Goal: Task Accomplishment & Management: Use online tool/utility

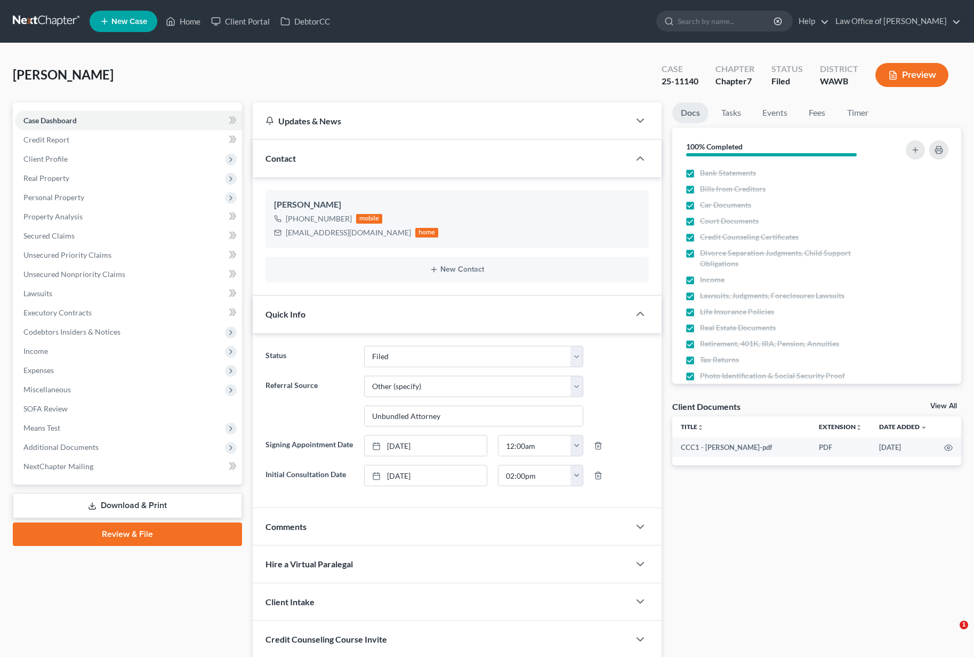
select select "3"
select select "6"
click at [733, 30] on input "search" at bounding box center [727, 21] width 98 height 20
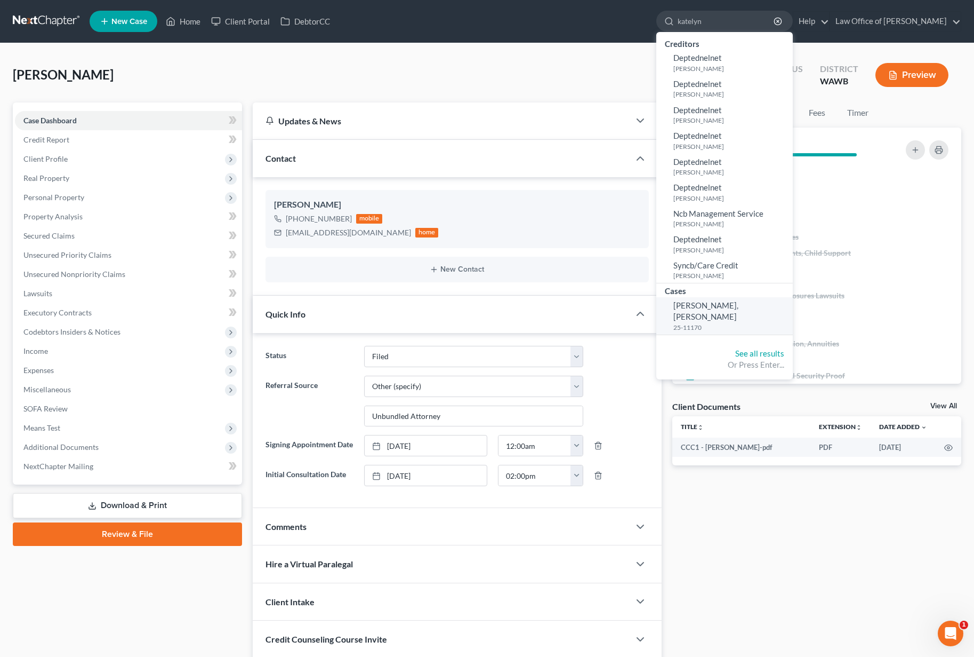
type input "katelyn"
click at [734, 310] on link "Dedrick Juarez, Katelyn 25-11170" at bounding box center [725, 315] width 137 height 37
select select "6"
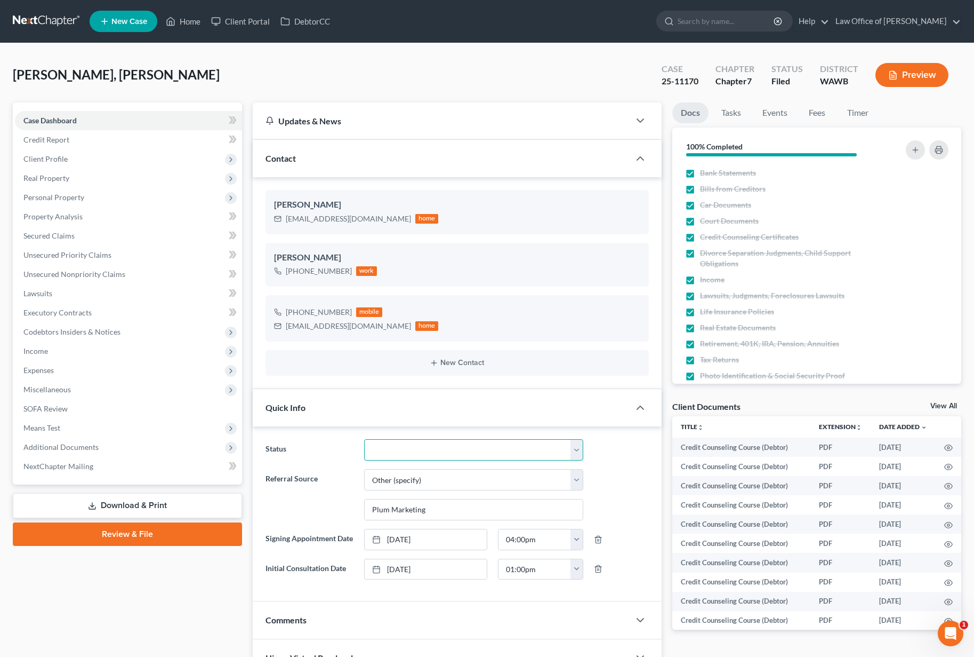
click at [389, 449] on select "Completed Discharged Dismissed Filed In Progress Lead Lost Lead Plan Confirmed …" at bounding box center [473, 449] width 219 height 21
select select "1"
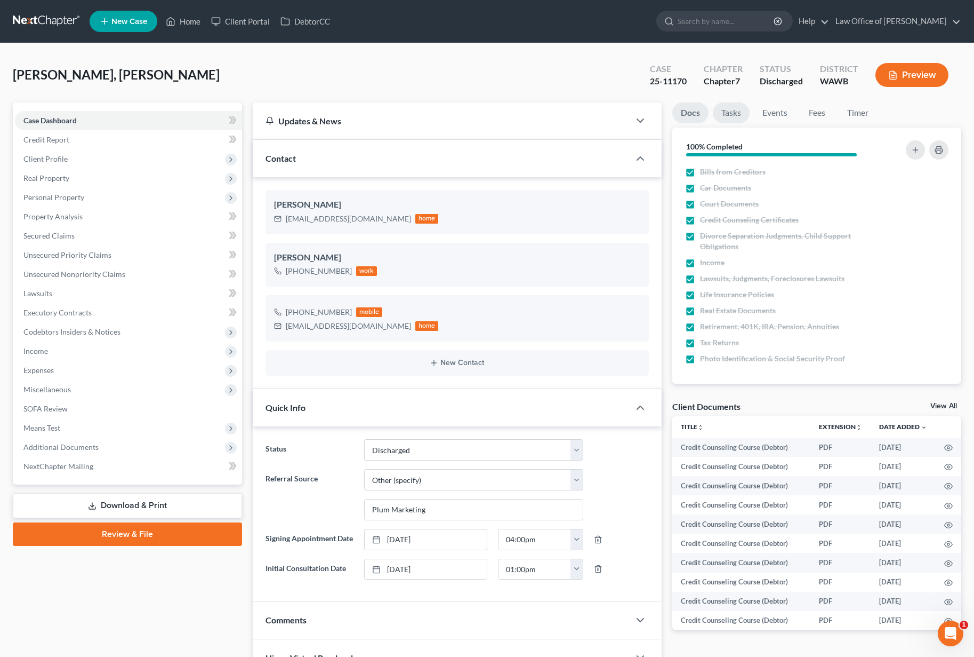
click at [737, 103] on link "Tasks" at bounding box center [731, 112] width 37 height 21
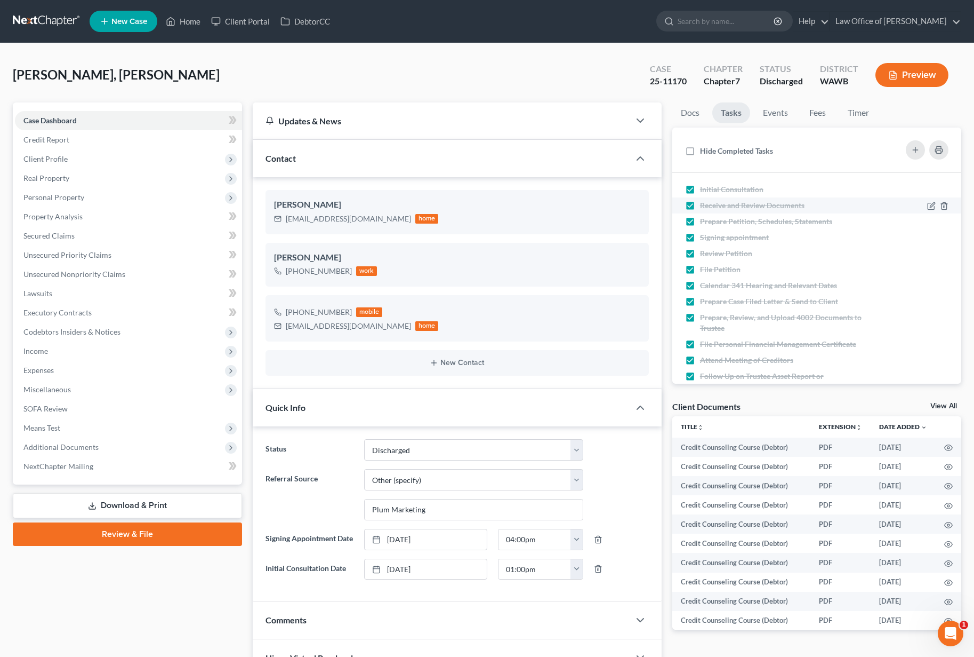
scroll to position [71, 0]
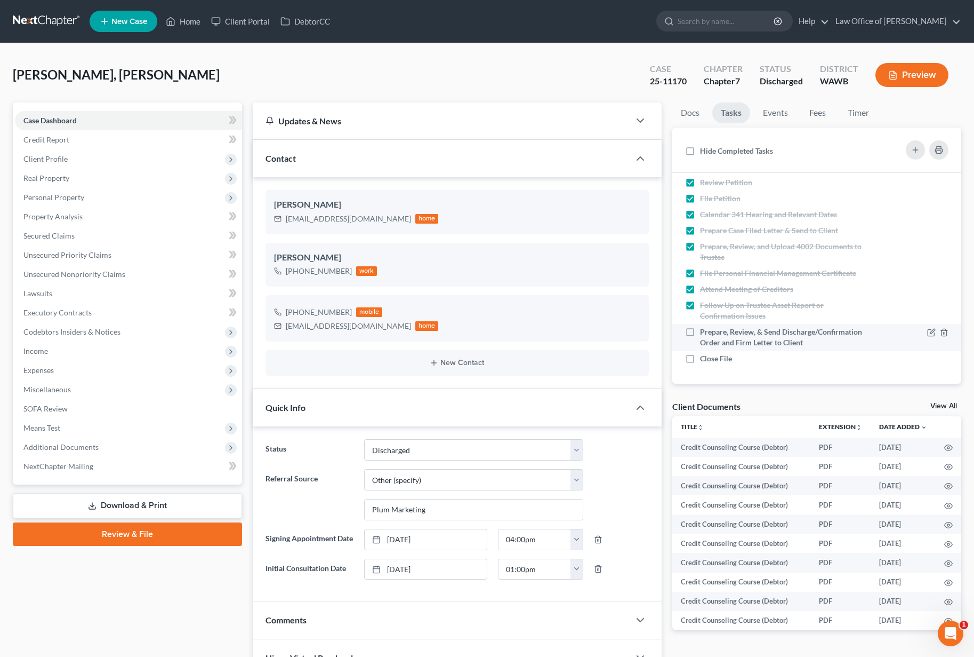
click at [700, 333] on label "Prepare, Review, & Send Discharge/Confirmation Order and Firm Letter to Client" at bounding box center [783, 336] width 167 height 21
click at [705, 333] on input "Prepare, Review, & Send Discharge/Confirmation Order and Firm Letter to Client" at bounding box center [708, 329] width 7 height 7
checkbox input "true"
click at [700, 359] on label "Close File" at bounding box center [720, 358] width 41 height 11
click at [705, 359] on input "Close File" at bounding box center [708, 356] width 7 height 7
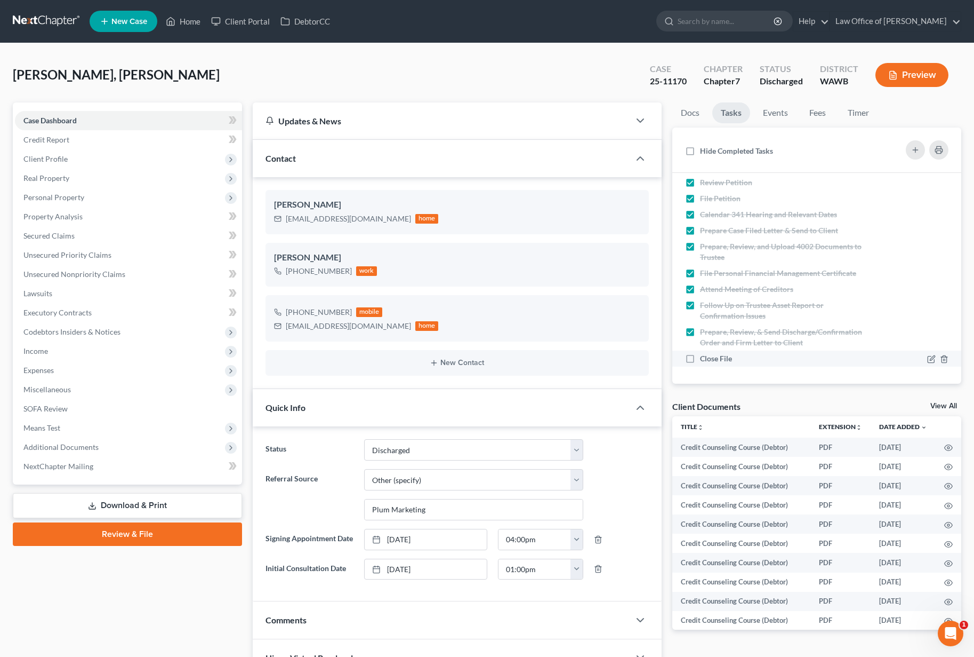
checkbox input "true"
click at [751, 25] on input "search" at bounding box center [727, 21] width 98 height 20
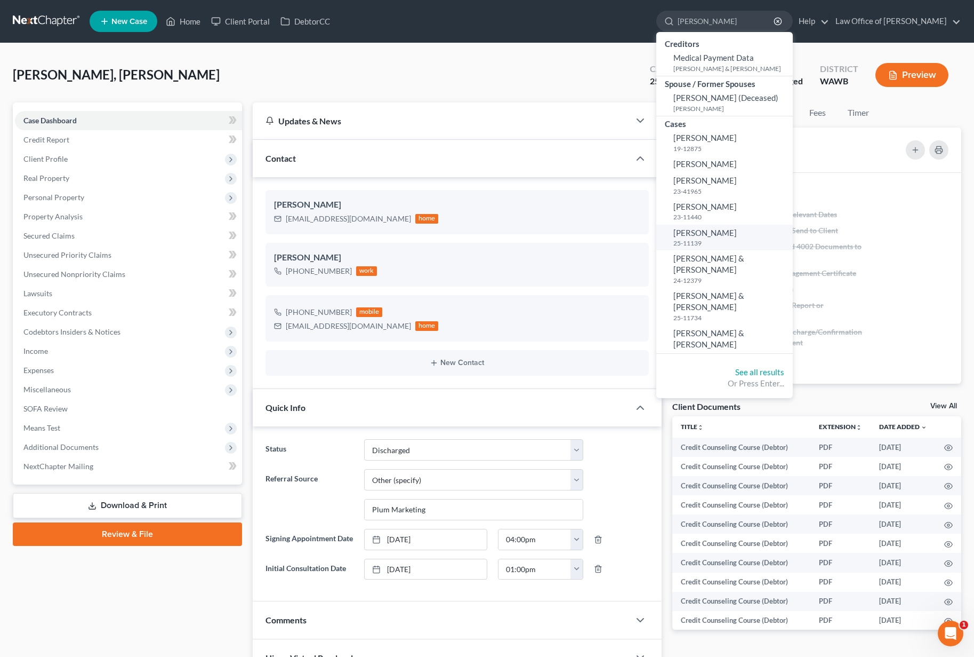
type input "danielle"
click at [729, 234] on span "[PERSON_NAME]" at bounding box center [705, 233] width 63 height 10
select select "6"
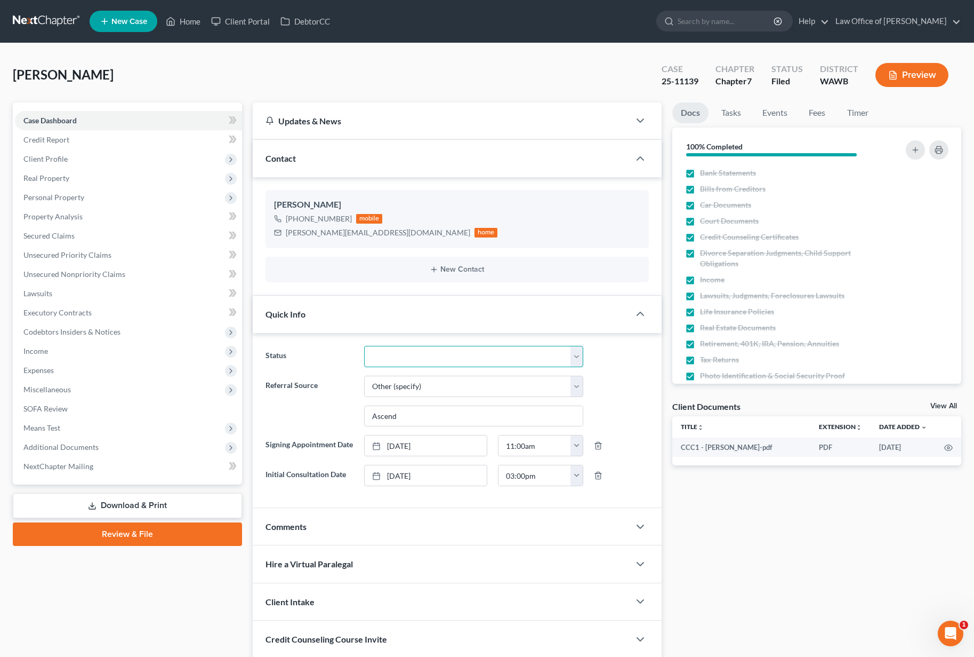
click at [430, 361] on select "Completed Discharged Dismissed Filed In Progress Lead Lost Lead Plan Confirmed …" at bounding box center [473, 356] width 219 height 21
select select "1"
click at [733, 113] on link "Tasks" at bounding box center [731, 112] width 37 height 21
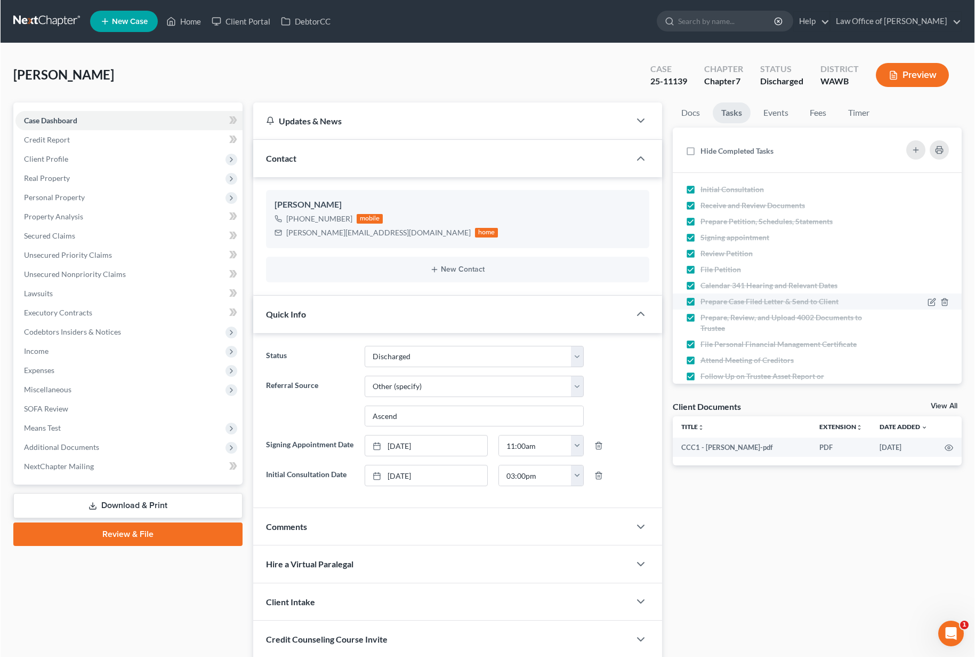
scroll to position [71, 0]
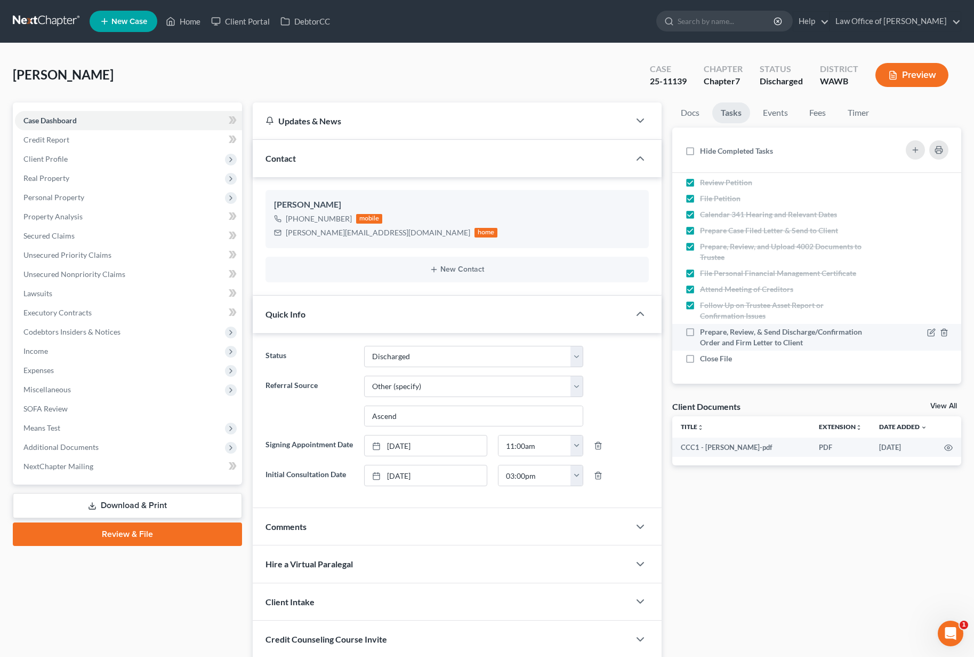
click at [700, 332] on label "Prepare, Review, & Send Discharge/Confirmation Order and Firm Letter to Client" at bounding box center [783, 336] width 167 height 21
click at [705, 332] on input "Prepare, Review, & Send Discharge/Confirmation Order and Firm Letter to Client" at bounding box center [708, 329] width 7 height 7
checkbox input "true"
click at [700, 364] on label "Close File" at bounding box center [720, 358] width 41 height 11
click at [705, 360] on input "Close File" at bounding box center [708, 356] width 7 height 7
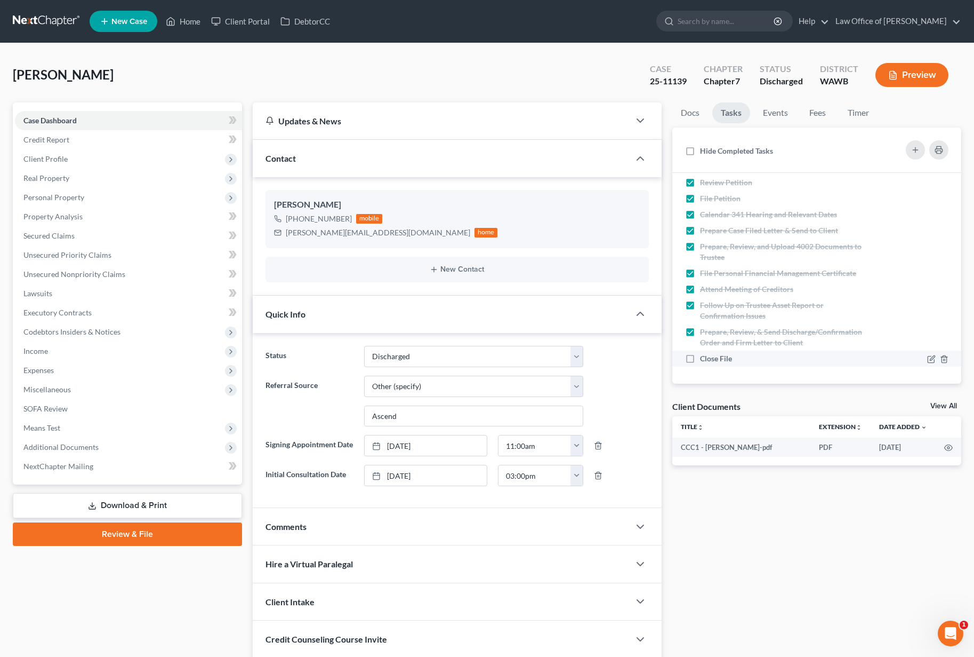
checkbox input "true"
click at [746, 22] on input "search" at bounding box center [728, 21] width 98 height 20
type input "davis"
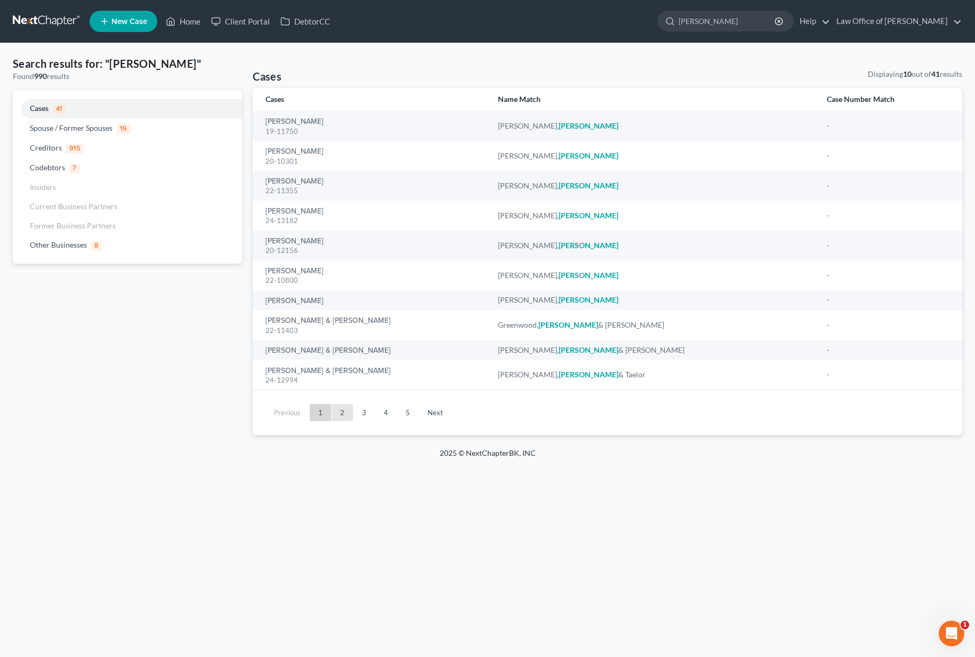
click at [349, 412] on link "2" at bounding box center [342, 412] width 21 height 17
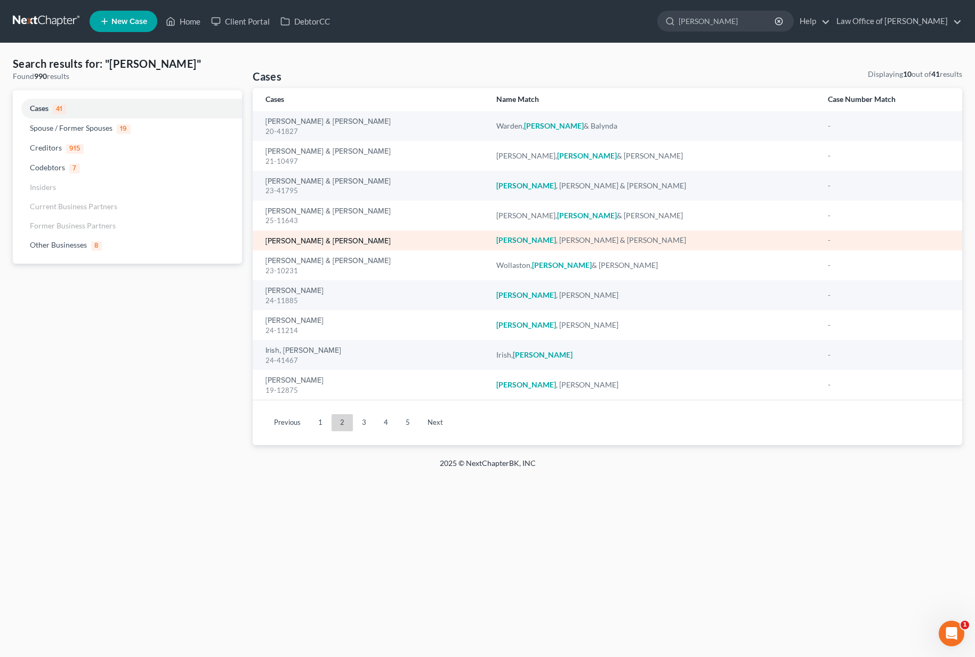
click at [318, 243] on link "[PERSON_NAME] & [PERSON_NAME]" at bounding box center [328, 240] width 125 height 7
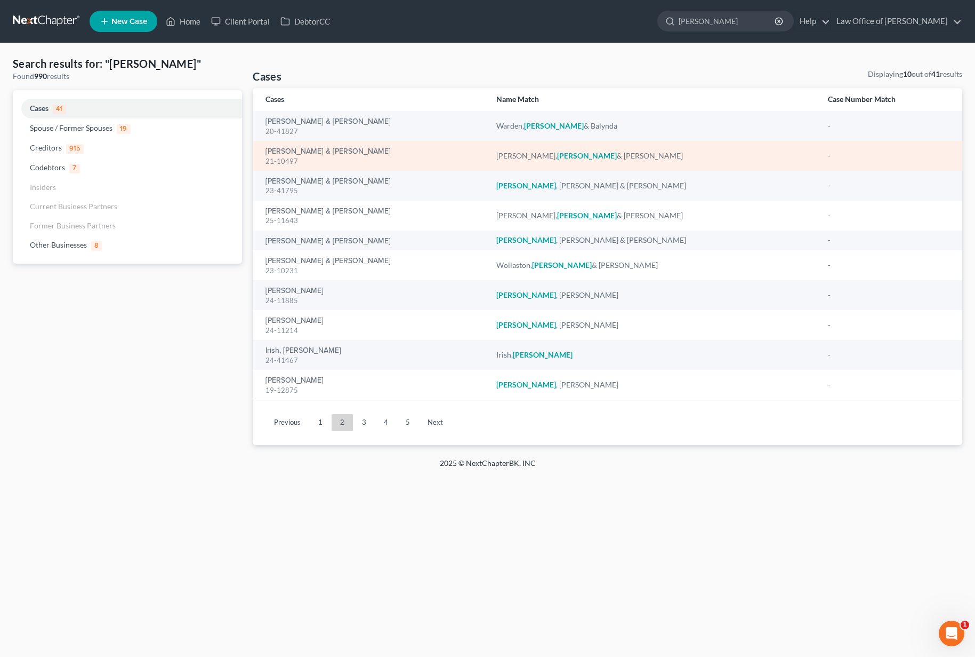
select select "6"
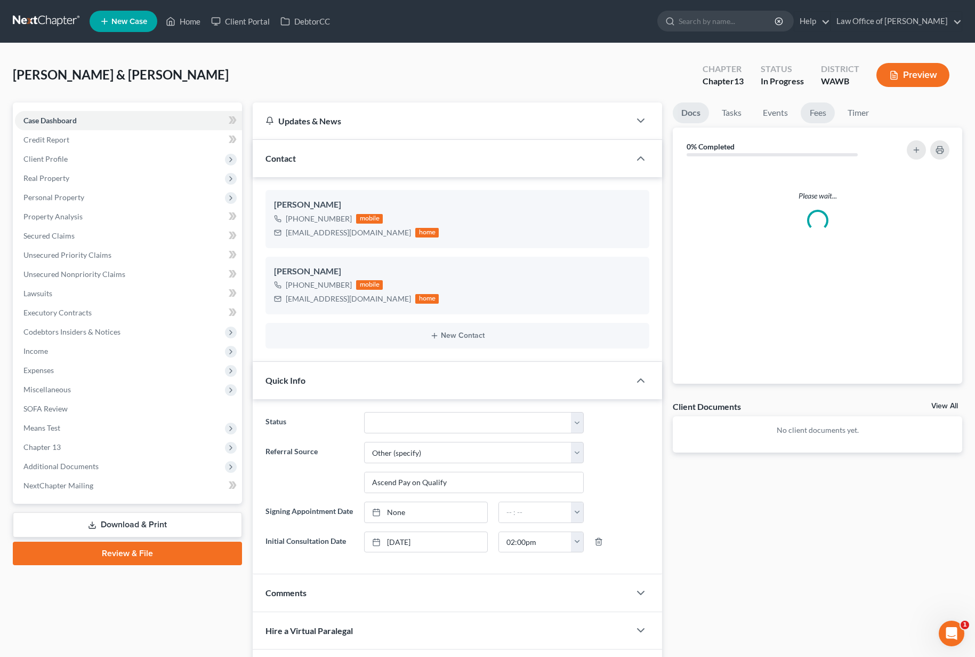
click at [804, 111] on link "Fees" at bounding box center [818, 112] width 34 height 21
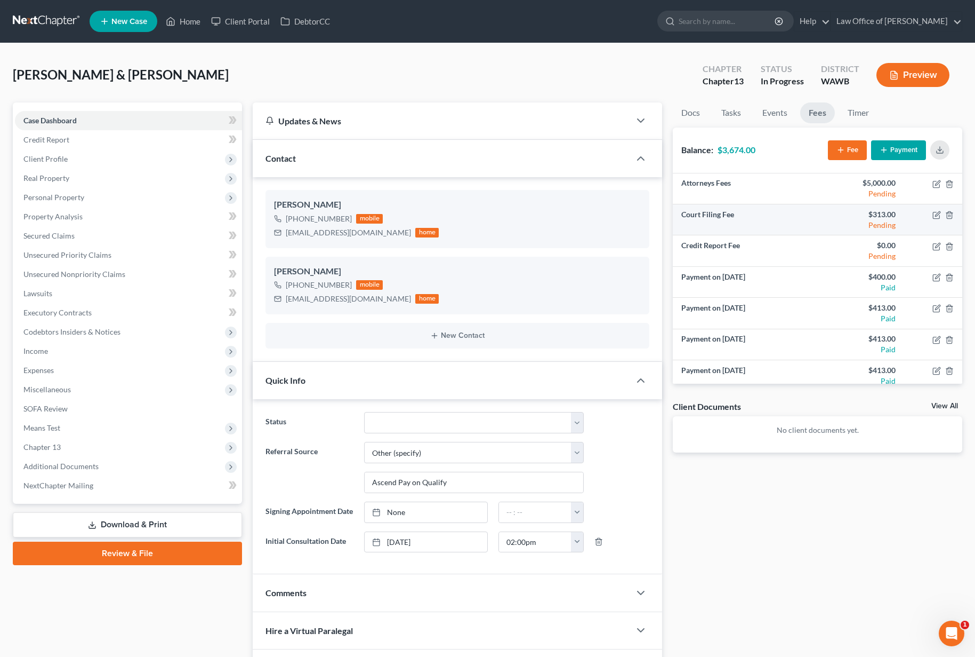
scroll to position [7, 0]
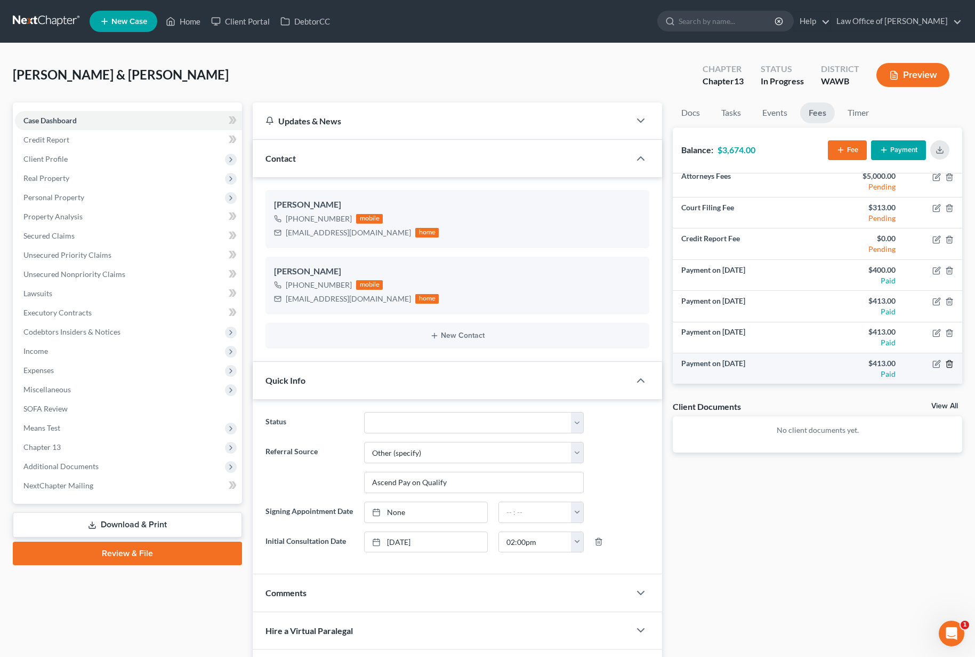
click at [950, 364] on icon "button" at bounding box center [950, 363] width 9 height 9
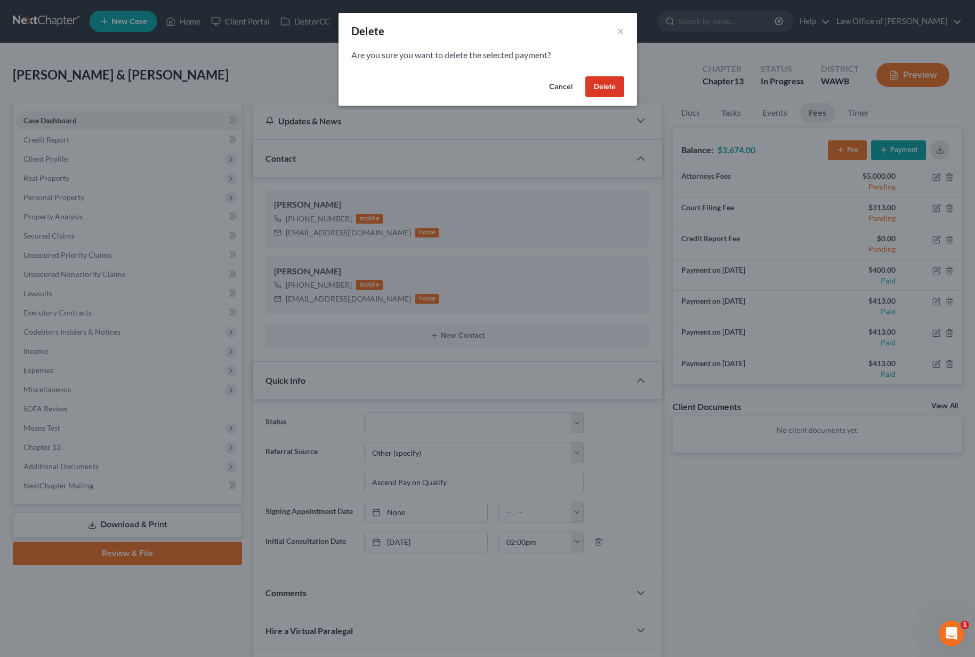
click at [612, 87] on button "Delete" at bounding box center [605, 86] width 39 height 21
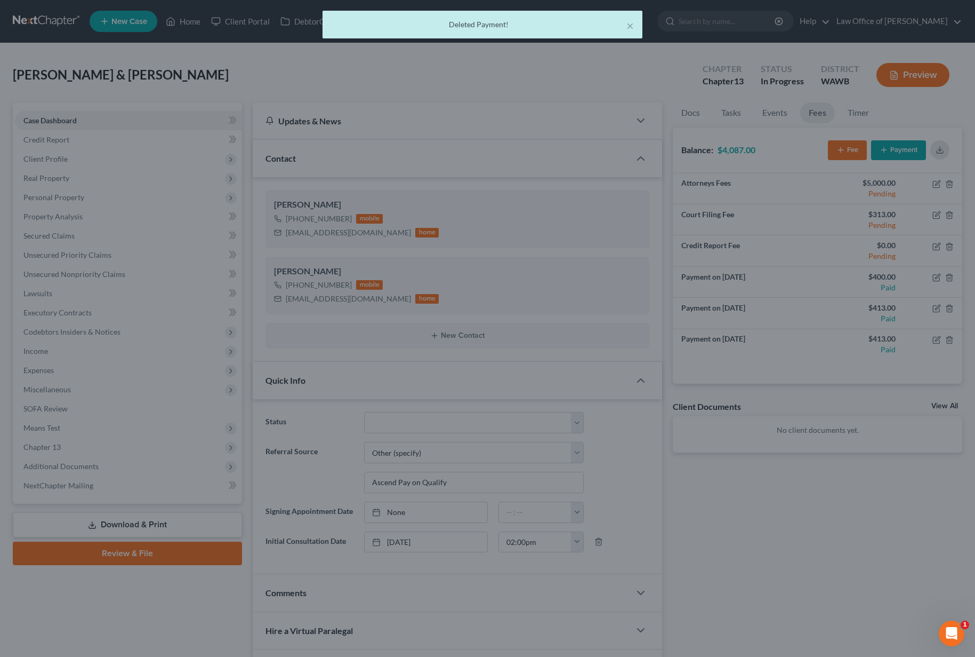
scroll to position [0, 0]
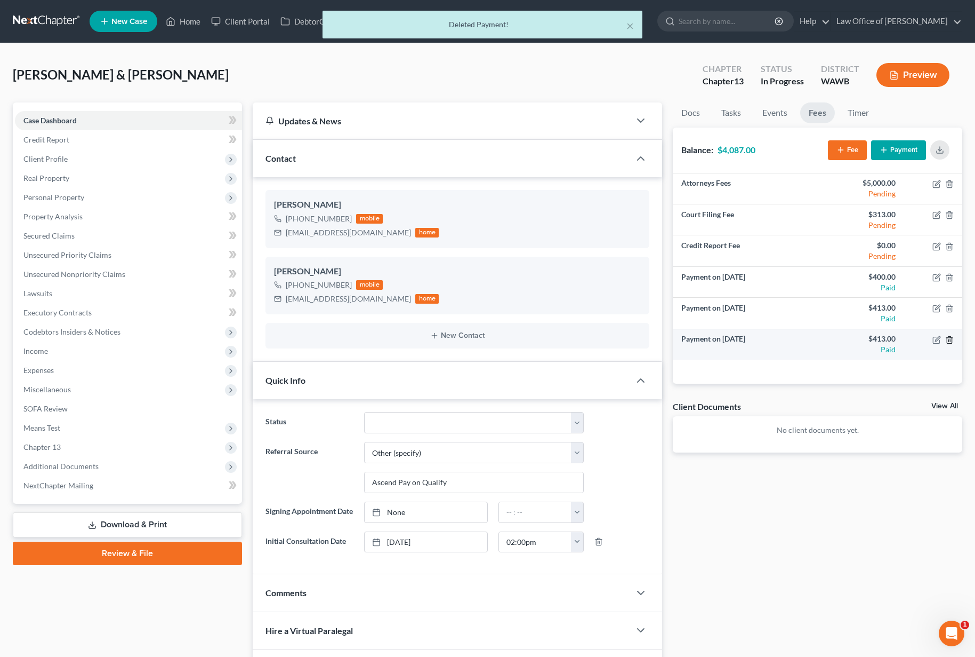
click at [950, 335] on icon "button" at bounding box center [950, 339] width 9 height 9
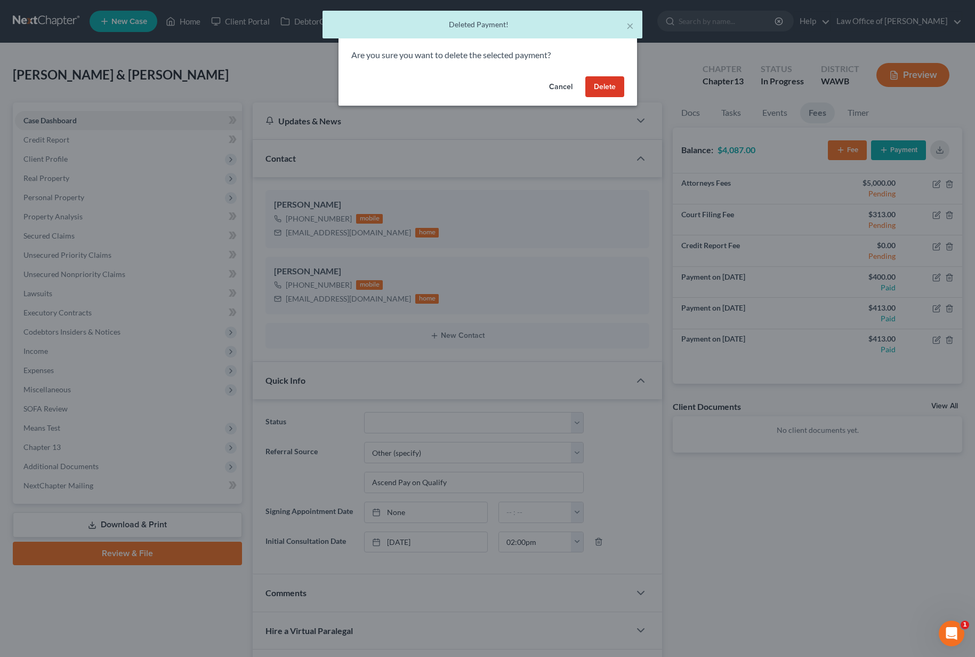
click at [607, 85] on button "Delete" at bounding box center [605, 86] width 39 height 21
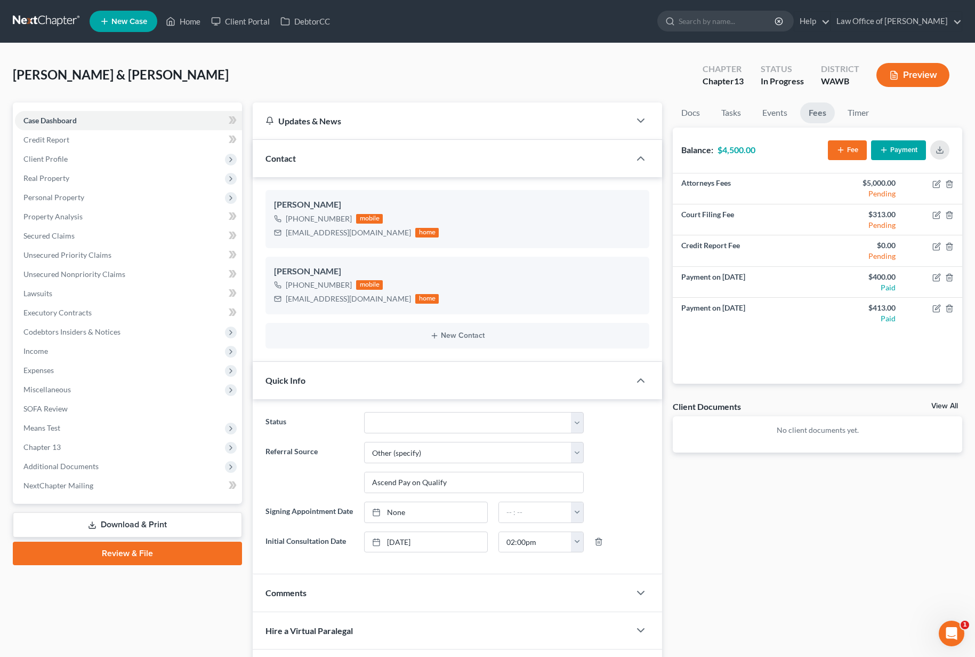
click at [748, 40] on nav "Home New Case Client Portal DebtorCC Law Office of Lisa S. Tse lisa@lisatselaw.…" at bounding box center [487, 21] width 975 height 43
click at [755, 25] on input "search" at bounding box center [728, 21] width 98 height 20
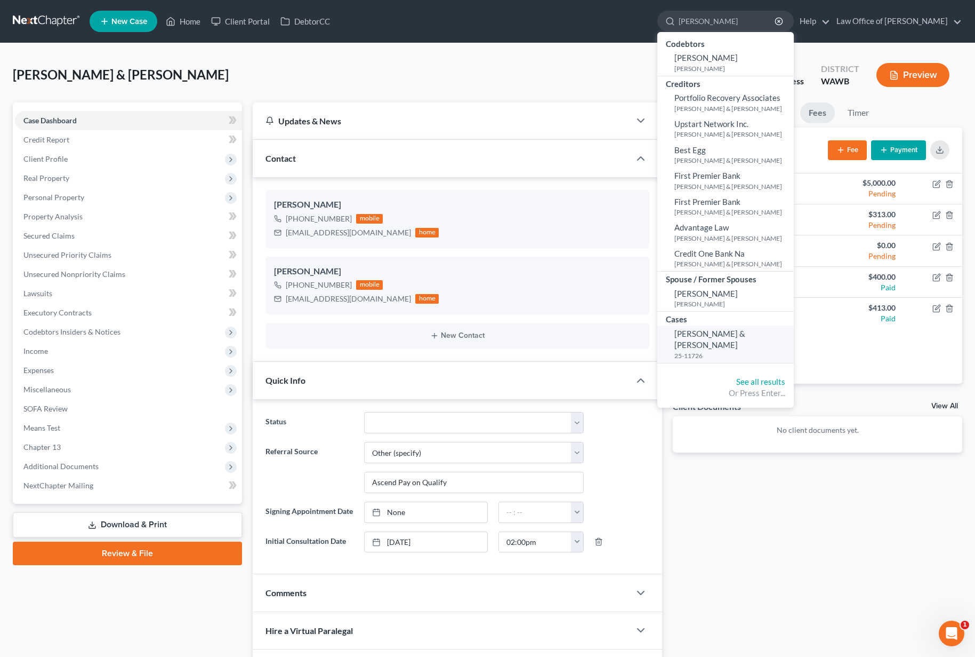
type input "ramirez"
click at [724, 351] on small "25-11726" at bounding box center [733, 355] width 117 height 9
select select "0"
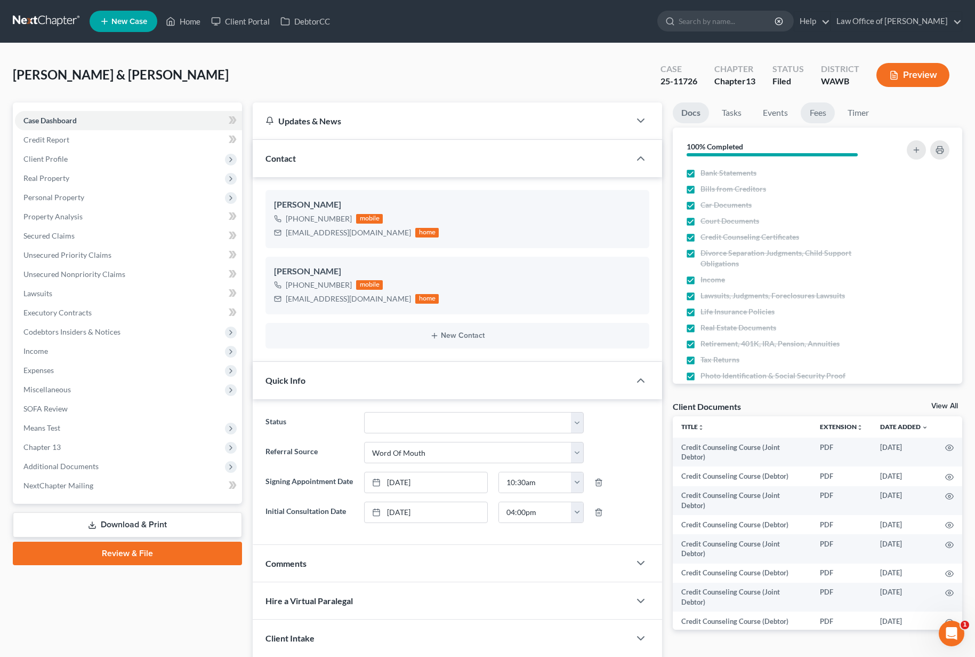
click at [826, 115] on link "Fees" at bounding box center [818, 112] width 34 height 21
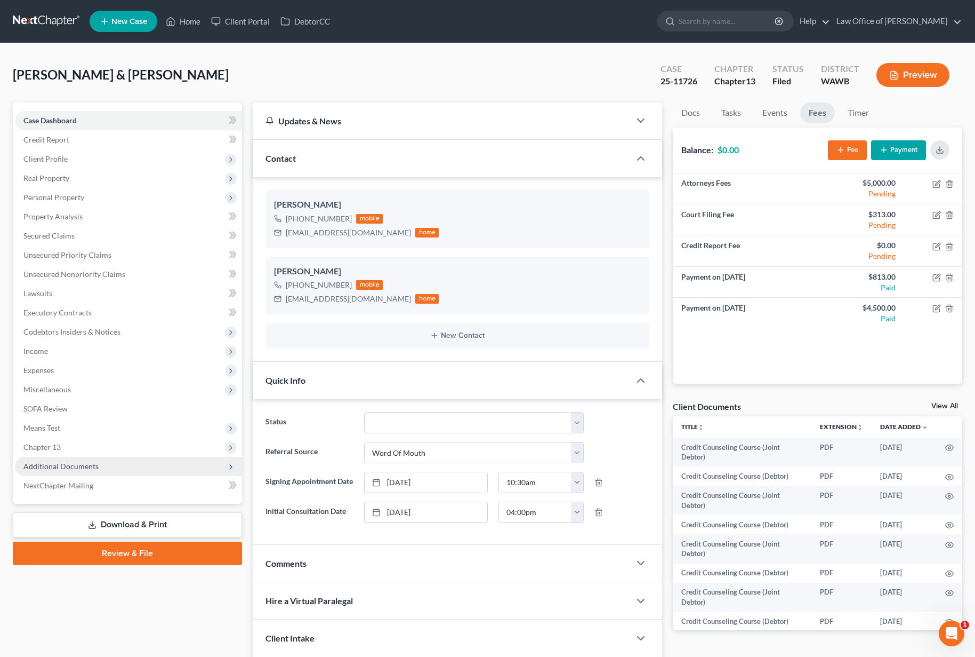
click at [135, 473] on span "Additional Documents" at bounding box center [128, 466] width 227 height 19
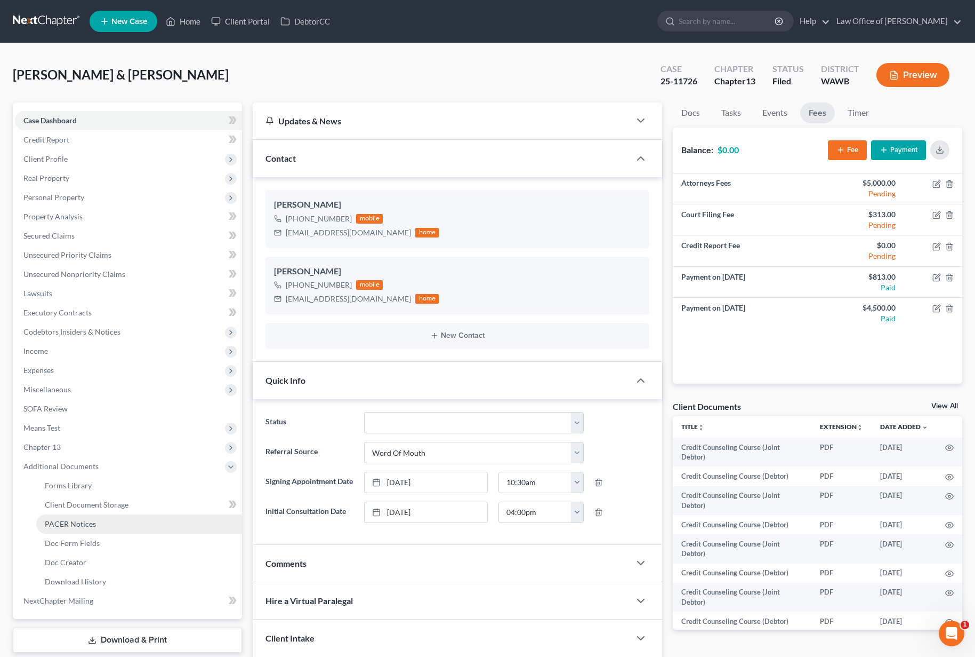
click at [121, 522] on link "PACER Notices" at bounding box center [139, 523] width 206 height 19
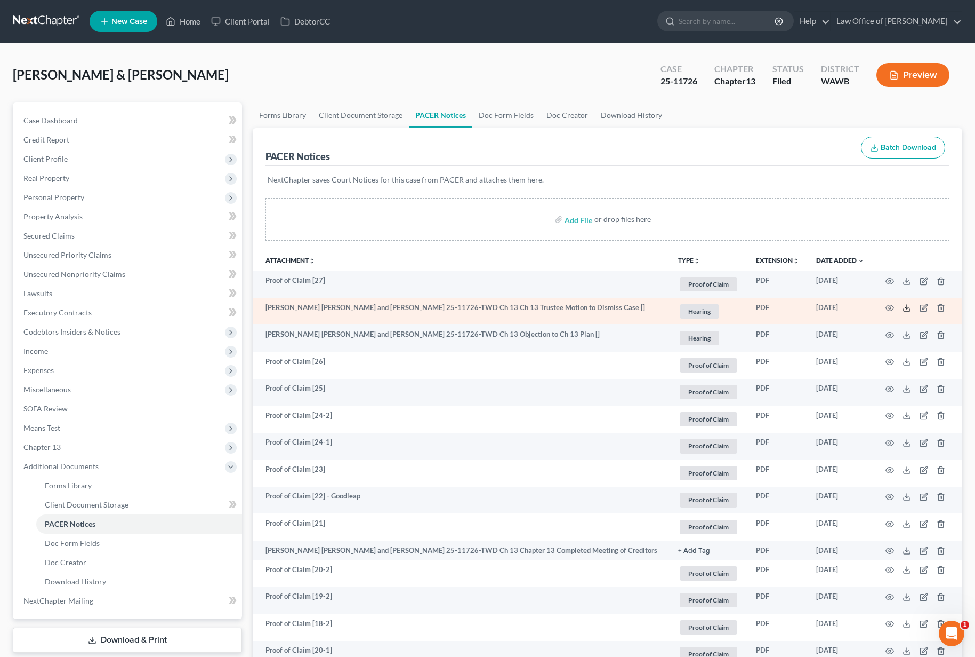
click at [905, 311] on icon at bounding box center [907, 310] width 6 height 2
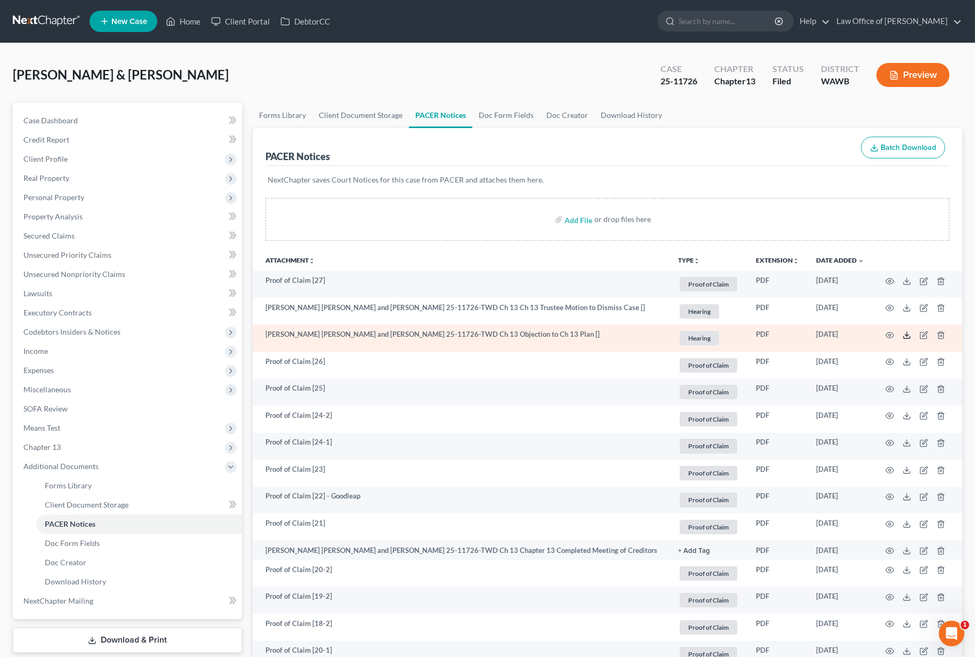
click at [907, 335] on polyline at bounding box center [908, 335] width 4 height 2
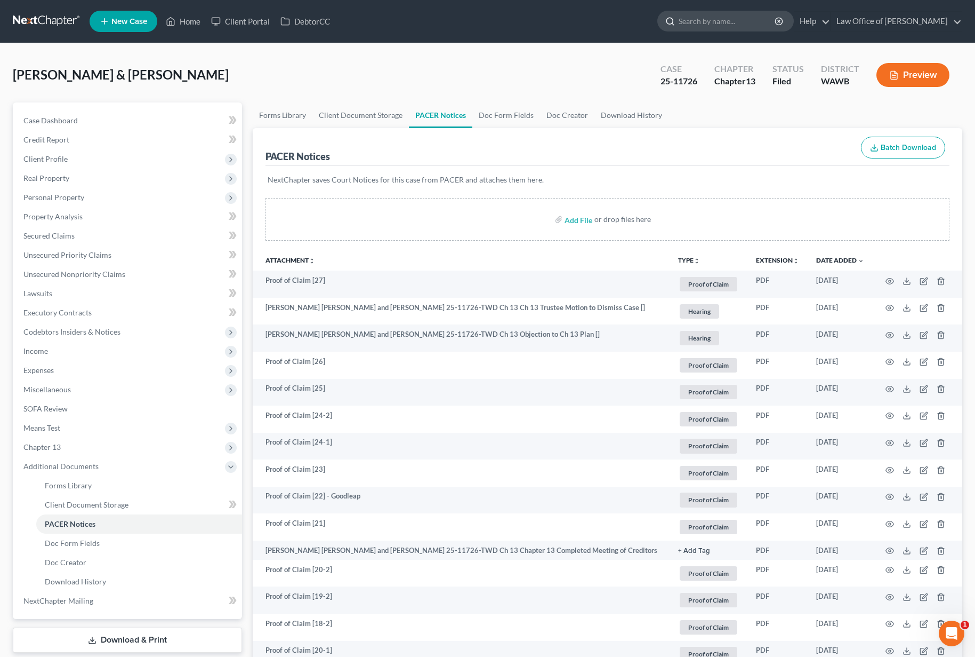
click at [725, 21] on input "search" at bounding box center [728, 21] width 98 height 20
type input "montrelle"
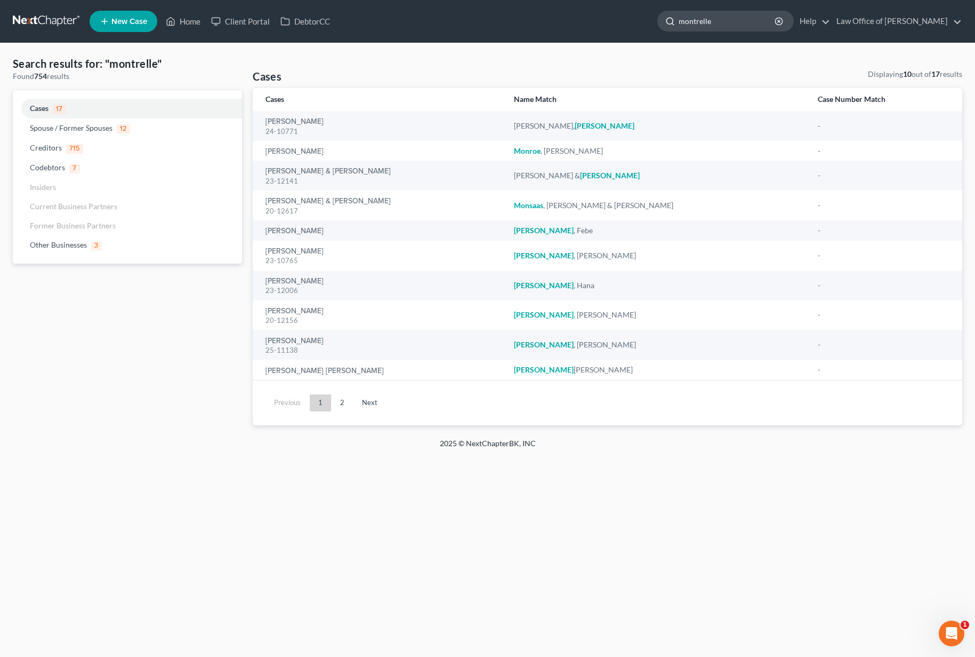
click at [757, 20] on input "montrelle" at bounding box center [728, 21] width 98 height 20
drag, startPoint x: 674, startPoint y: 21, endPoint x: 547, endPoint y: -5, distance: 129.5
click at [547, 0] on html "Home New Case Client Portal DebtorCC Law Office of Lisa S. Tse lisa@lisatselaw.…" at bounding box center [487, 328] width 975 height 657
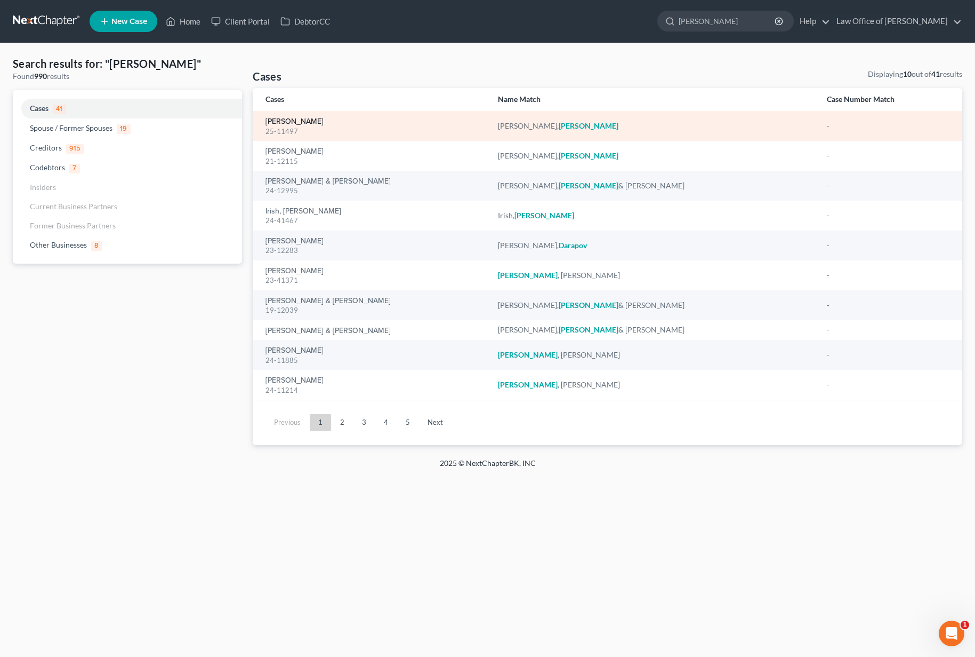
type input "darrell"
click at [283, 123] on link "[PERSON_NAME]" at bounding box center [295, 121] width 58 height 7
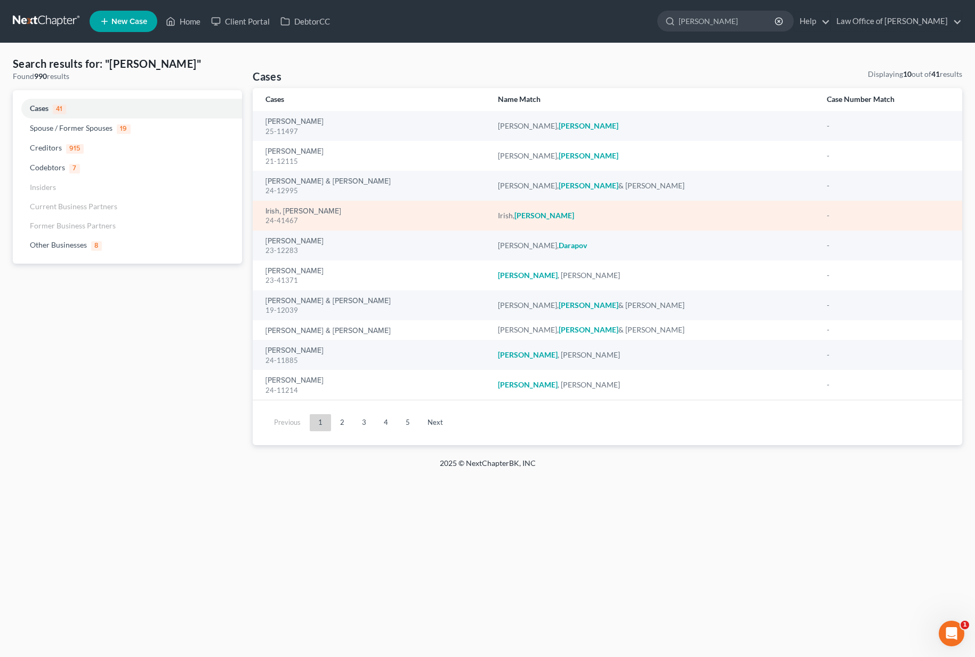
select select "6"
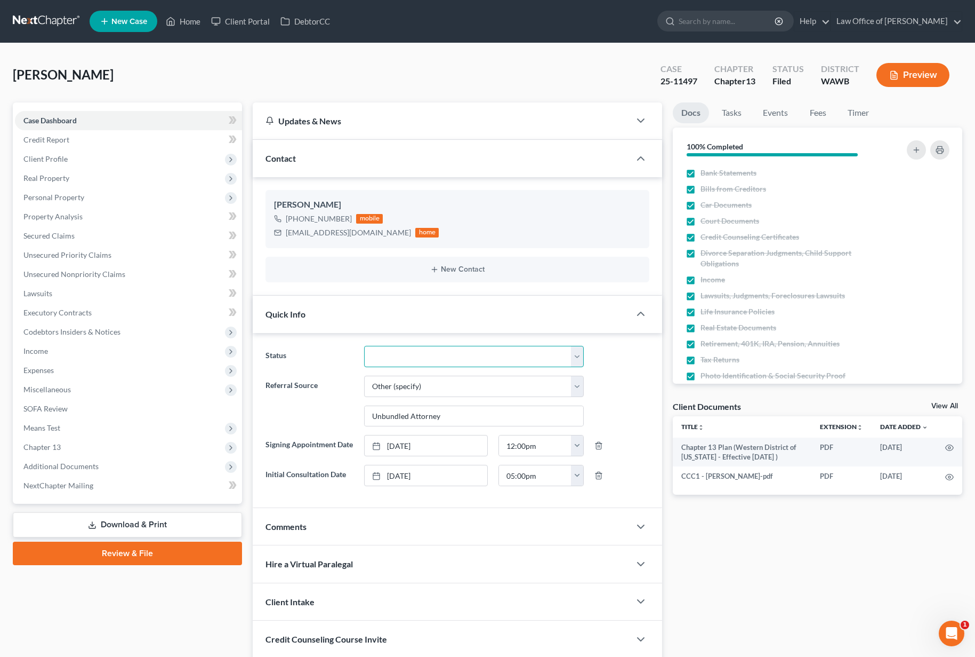
click at [407, 361] on select "Completed Discharged Dismissed Filed In Progress Lead Lost Lead Plan Confirmed …" at bounding box center [474, 356] width 220 height 21
select select "7"
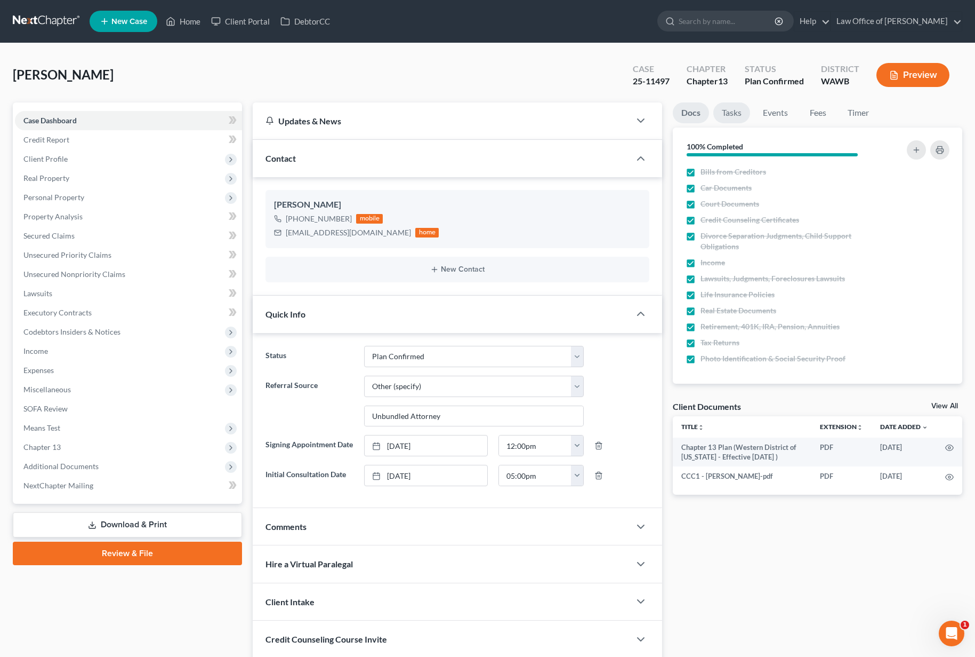
click at [730, 118] on link "Tasks" at bounding box center [732, 112] width 37 height 21
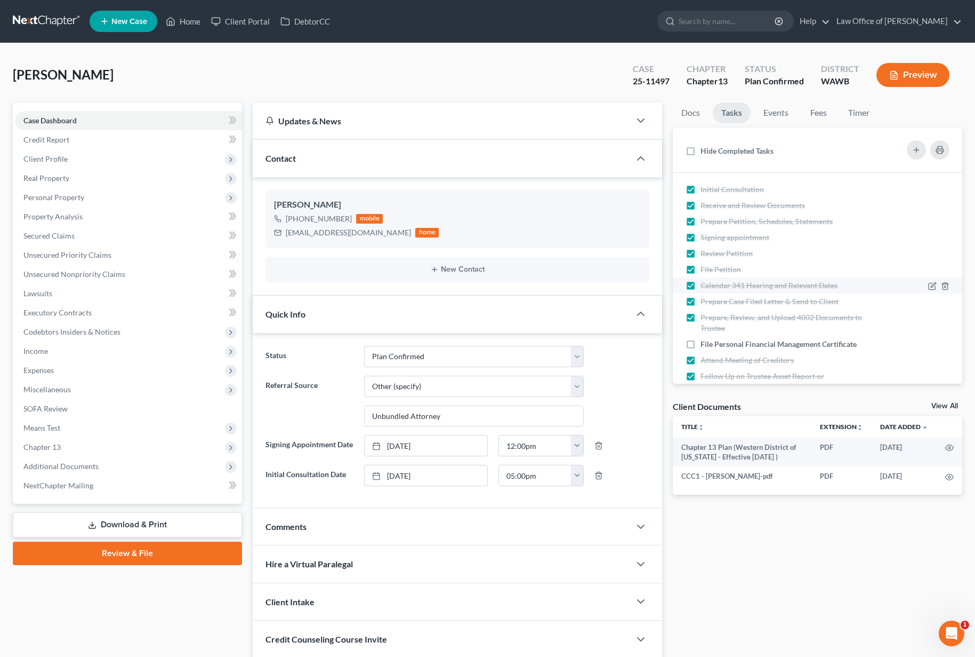
scroll to position [71, 0]
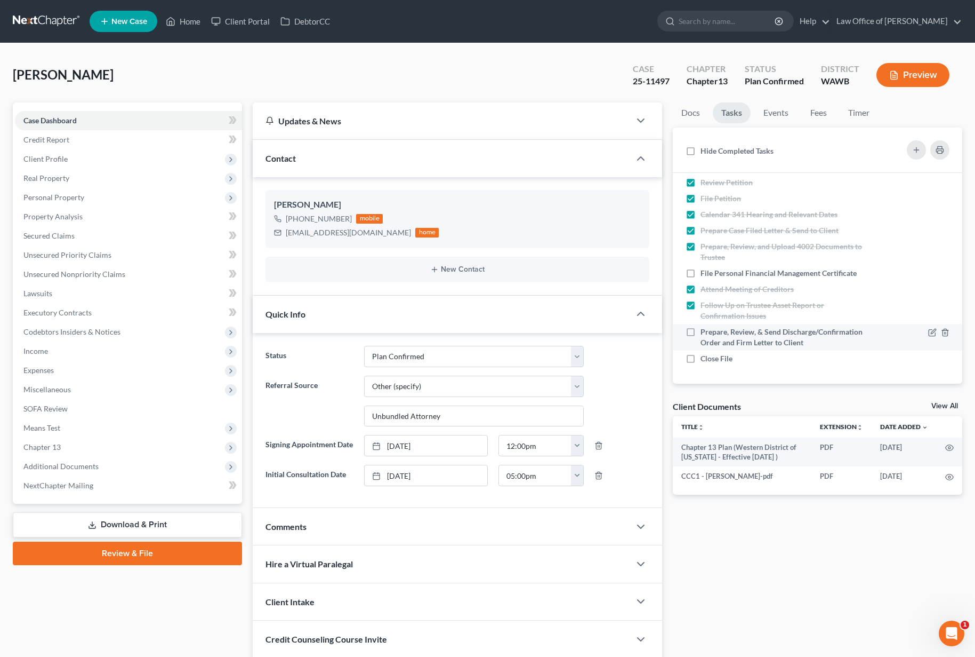
click at [701, 333] on label "Prepare, Review, & Send Discharge/Confirmation Order and Firm Letter to Client" at bounding box center [784, 336] width 167 height 21
click at [705, 333] on input "Prepare, Review, & Send Discharge/Confirmation Order and Firm Letter to Client" at bounding box center [708, 329] width 7 height 7
checkbox input "true"
click at [701, 361] on label "Close File" at bounding box center [721, 358] width 41 height 11
click at [705, 360] on input "Close File" at bounding box center [708, 356] width 7 height 7
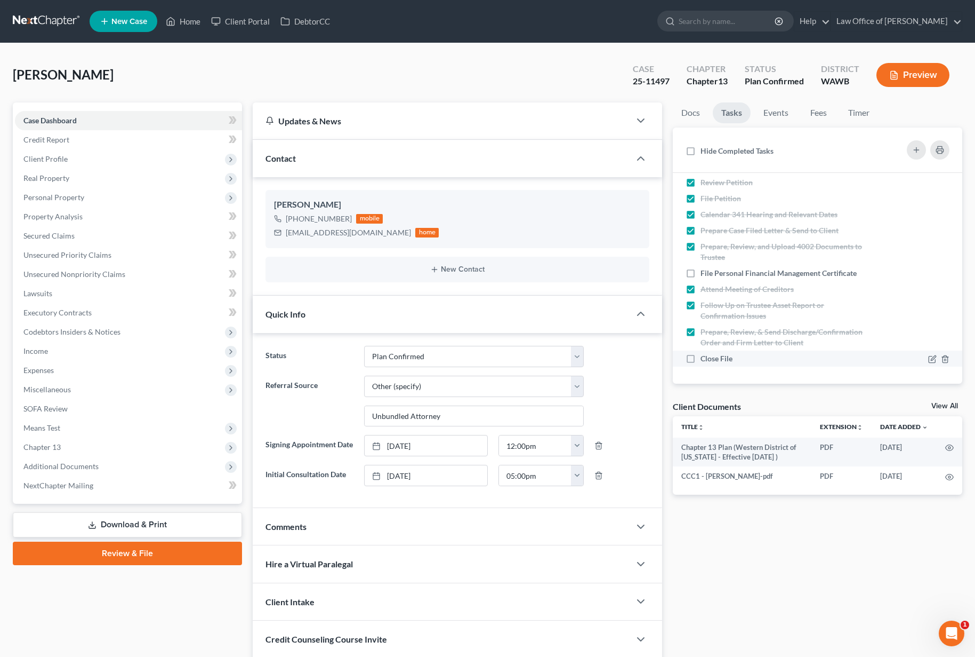
checkbox input "true"
click at [204, 468] on span "Additional Documents" at bounding box center [128, 466] width 227 height 19
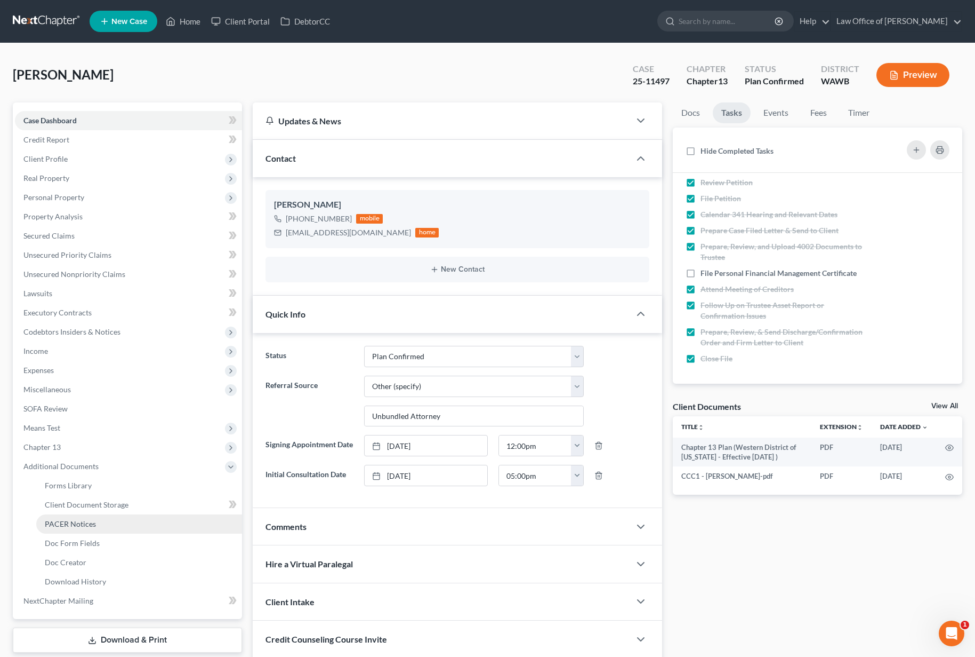
click at [138, 526] on link "PACER Notices" at bounding box center [139, 523] width 206 height 19
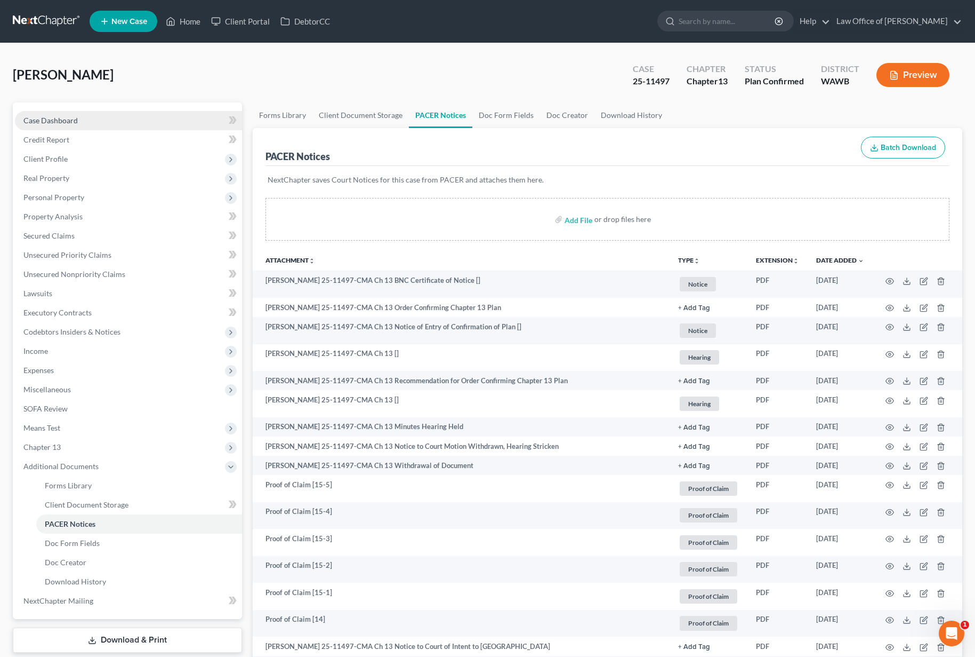
click at [141, 119] on link "Case Dashboard" at bounding box center [128, 120] width 227 height 19
select select "6"
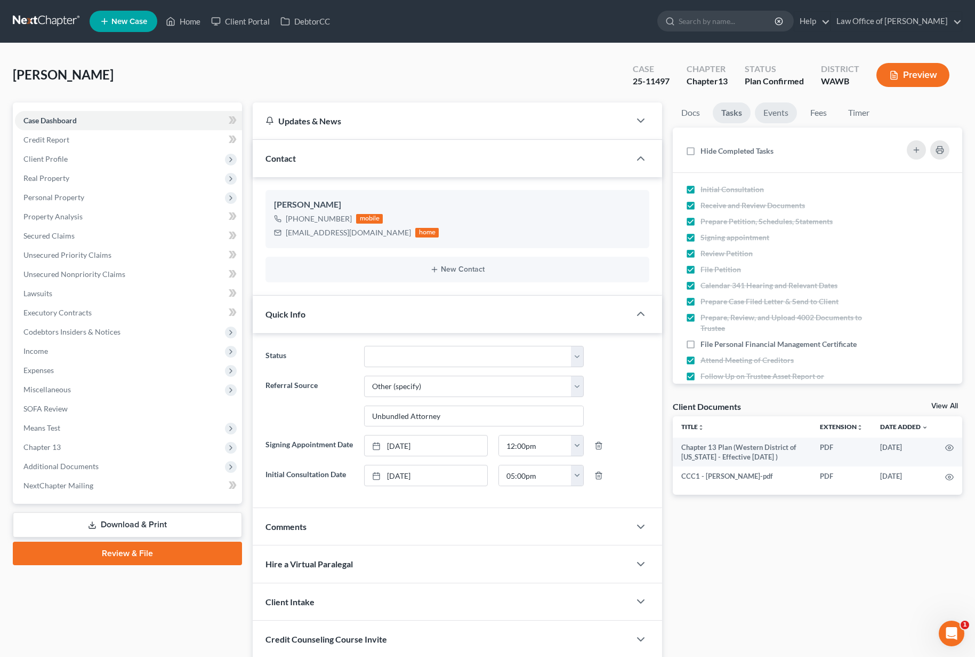
click at [783, 114] on link "Events" at bounding box center [776, 112] width 42 height 21
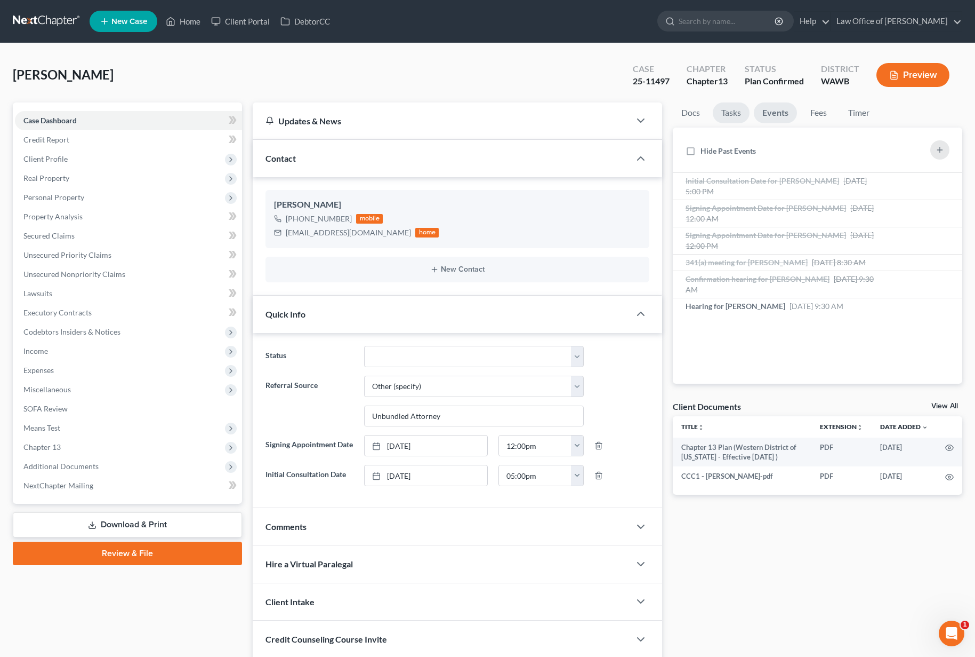
click at [734, 116] on link "Tasks" at bounding box center [731, 112] width 37 height 21
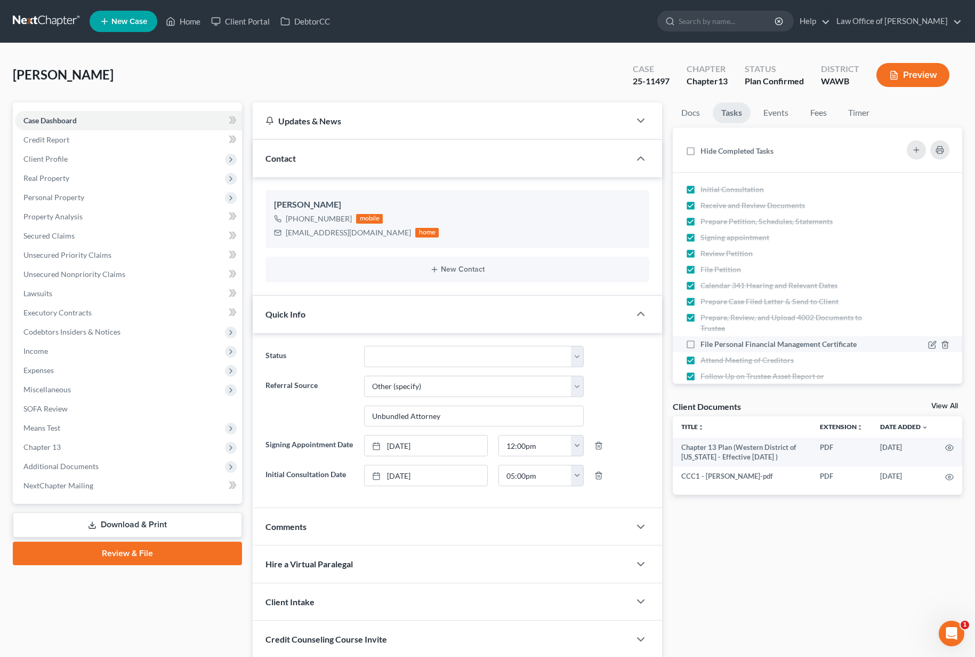
scroll to position [71, 0]
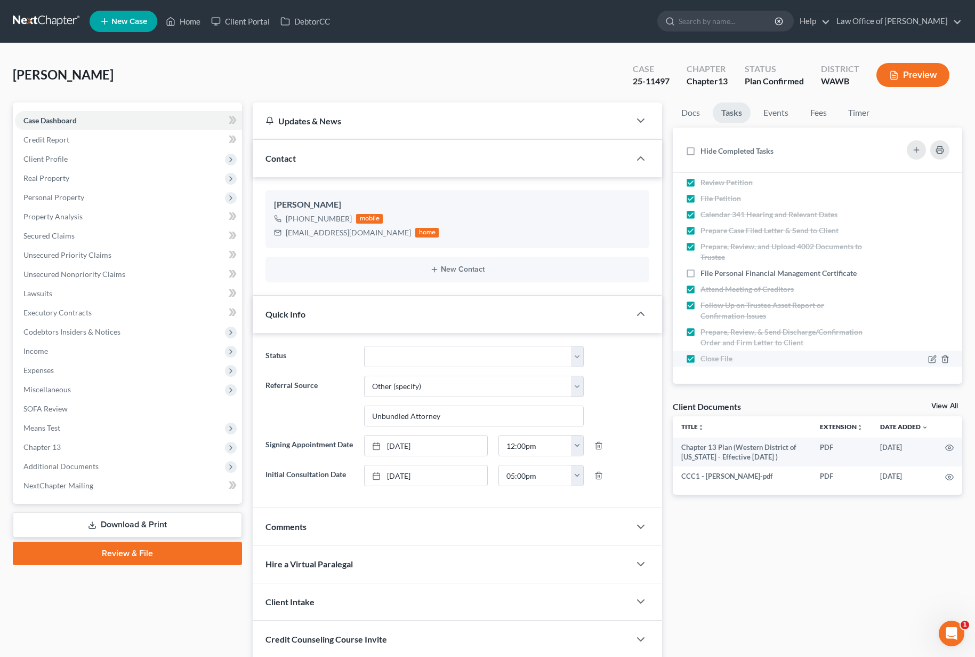
click at [701, 360] on label "Close File" at bounding box center [721, 358] width 41 height 11
click at [705, 360] on input "Close File" at bounding box center [708, 356] width 7 height 7
checkbox input "false"
click at [97, 471] on span "Additional Documents" at bounding box center [128, 466] width 227 height 19
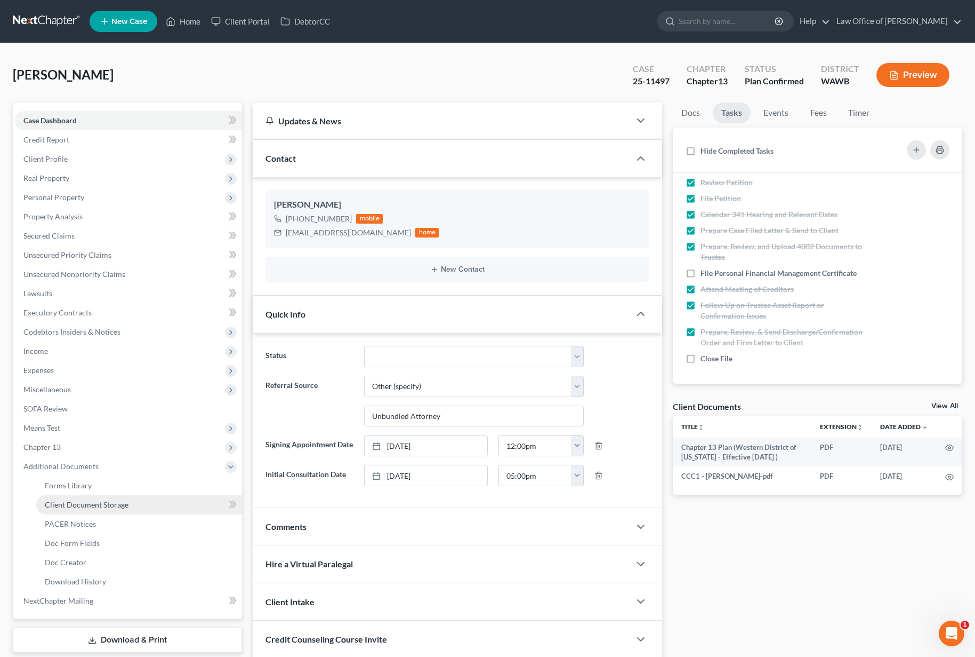
click at [100, 501] on span "Client Document Storage" at bounding box center [87, 504] width 84 height 9
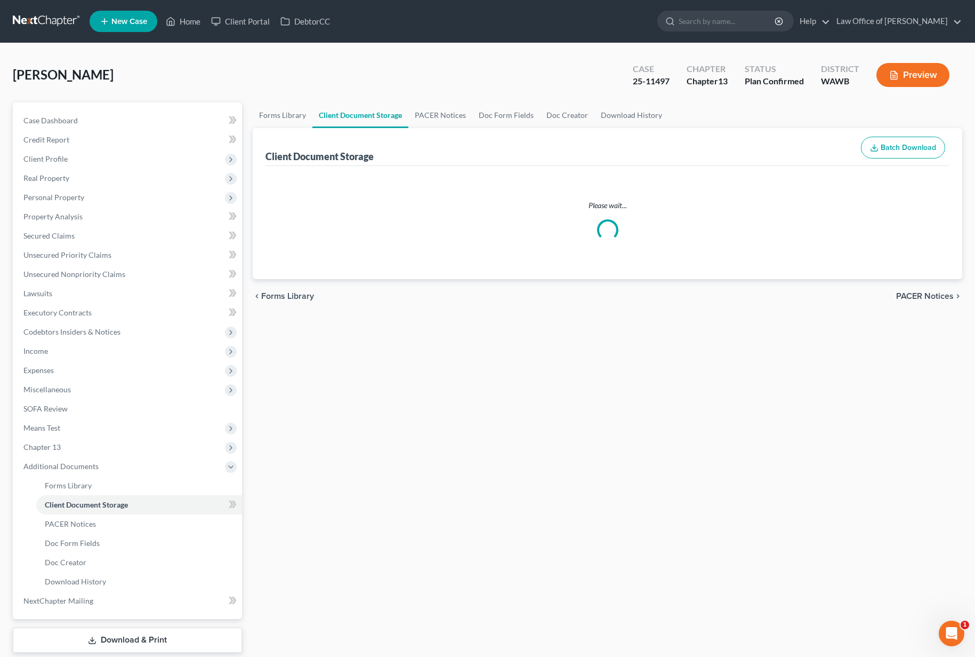
select select "0"
select select "3"
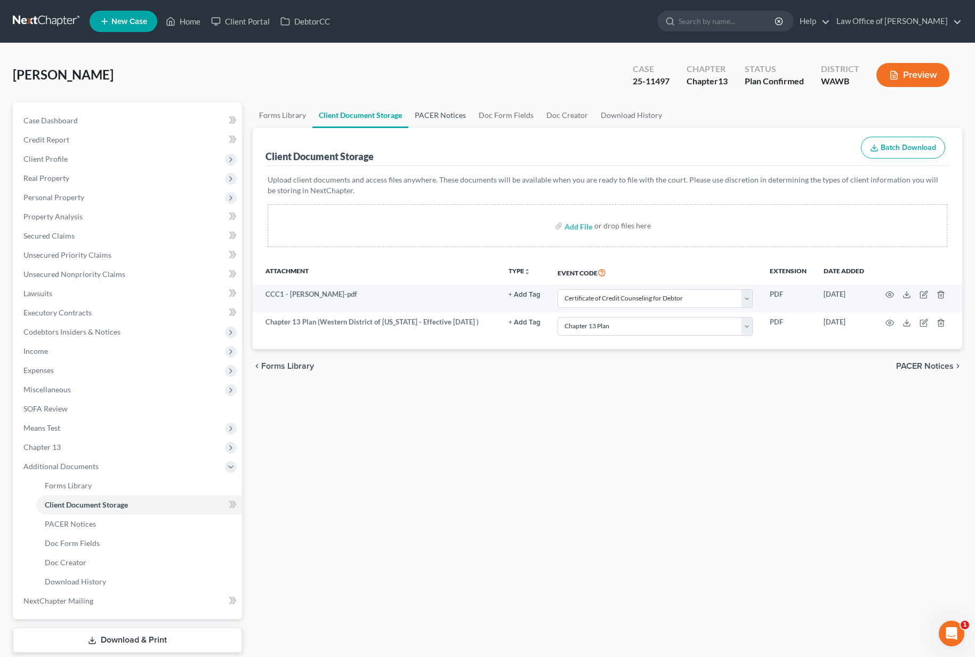
click at [459, 110] on link "PACER Notices" at bounding box center [441, 115] width 64 height 26
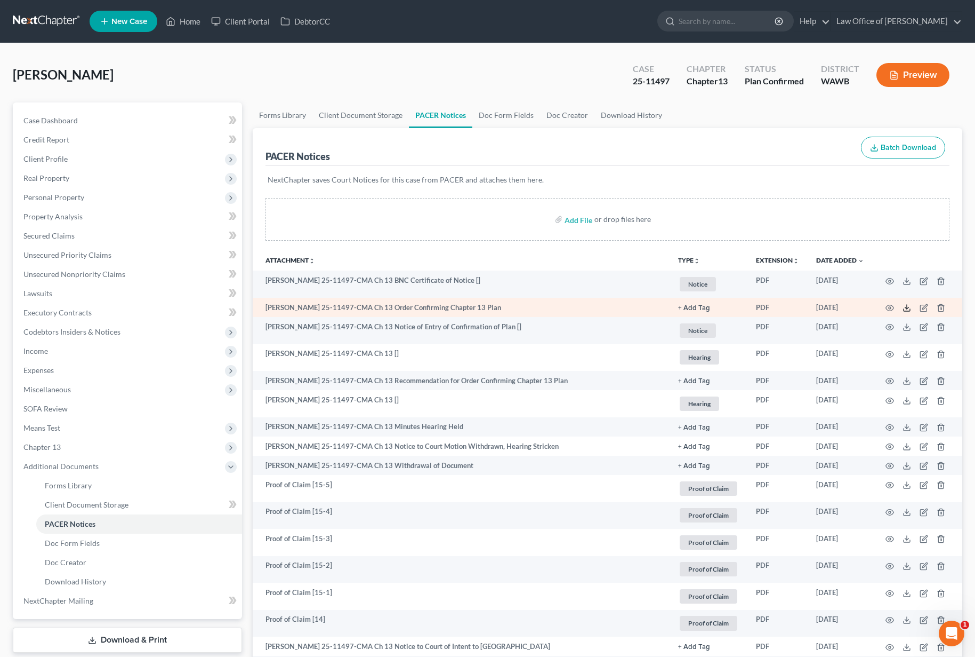
click at [908, 309] on icon at bounding box center [907, 307] width 9 height 9
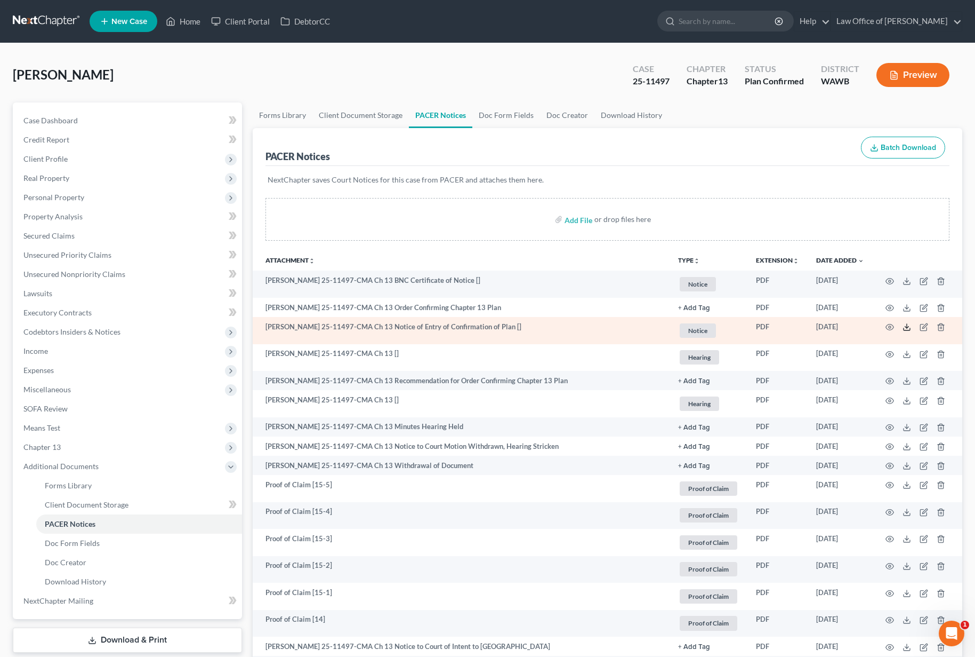
click at [906, 326] on icon at bounding box center [907, 327] width 9 height 9
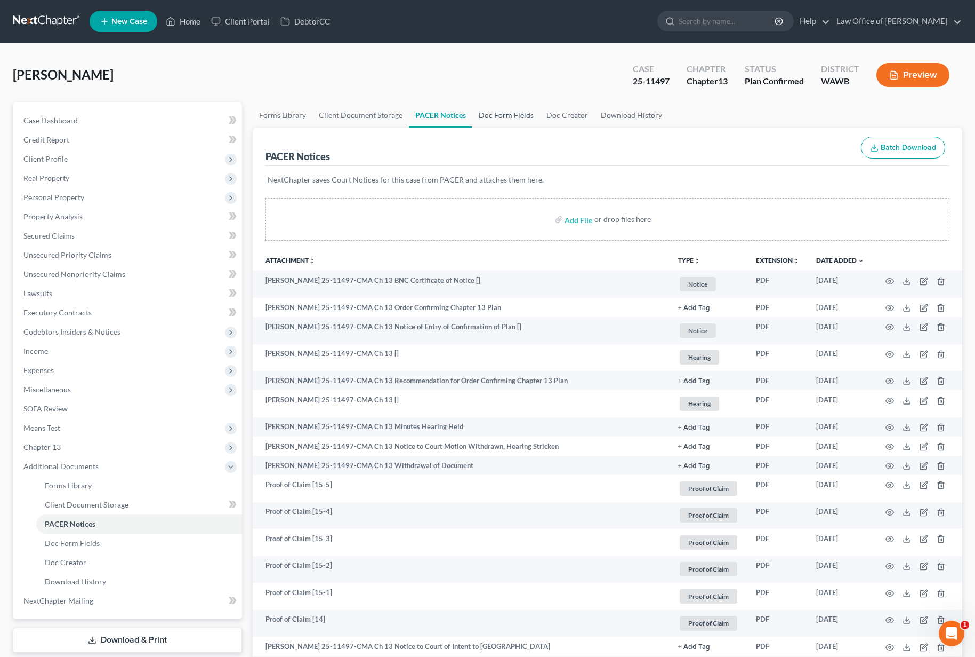
click at [513, 116] on link "Doc Form Fields" at bounding box center [507, 115] width 68 height 26
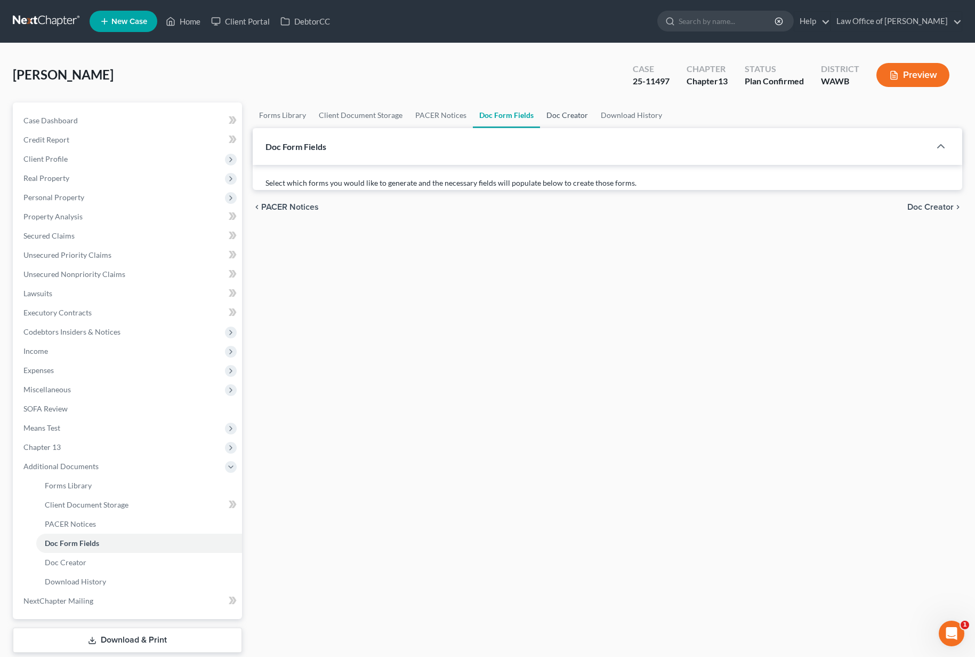
click at [554, 116] on link "Doc Creator" at bounding box center [567, 115] width 54 height 26
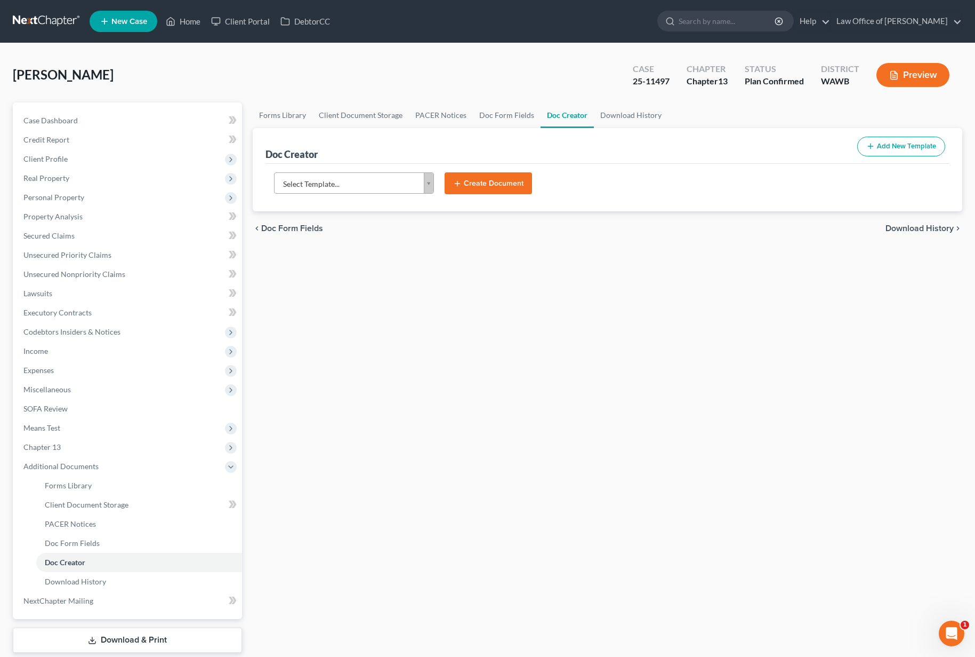
click at [347, 199] on form "Select Template... Select Template... Agreed Order Resolving Trustee's Motion t…" at bounding box center [608, 187] width 678 height 31
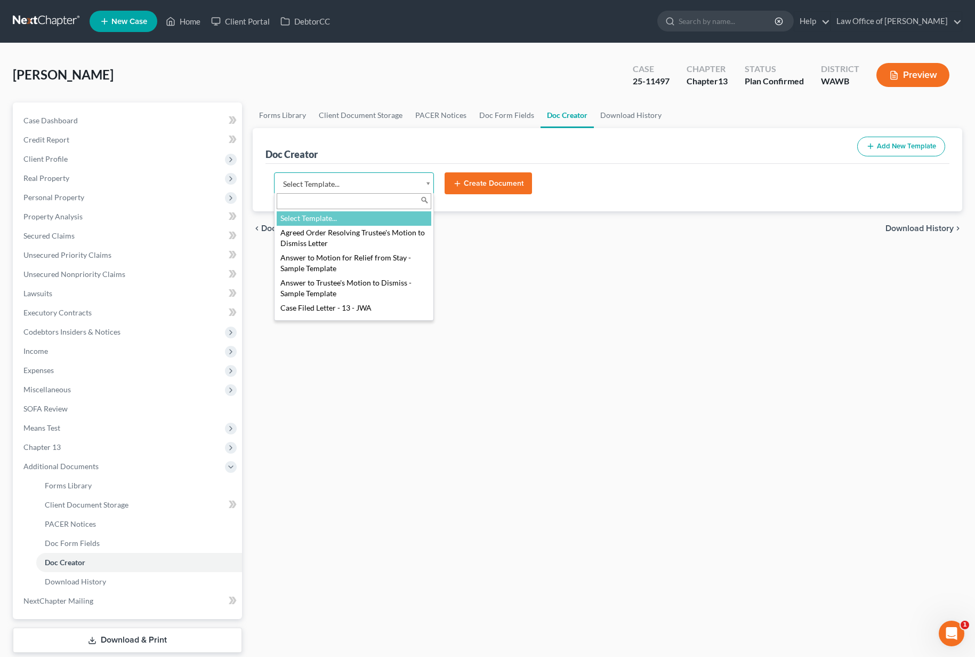
click at [347, 191] on body "Home New Case Client Portal DebtorCC Law Office of Lisa S. Tse lisa@lisatselaw.…" at bounding box center [487, 360] width 975 height 721
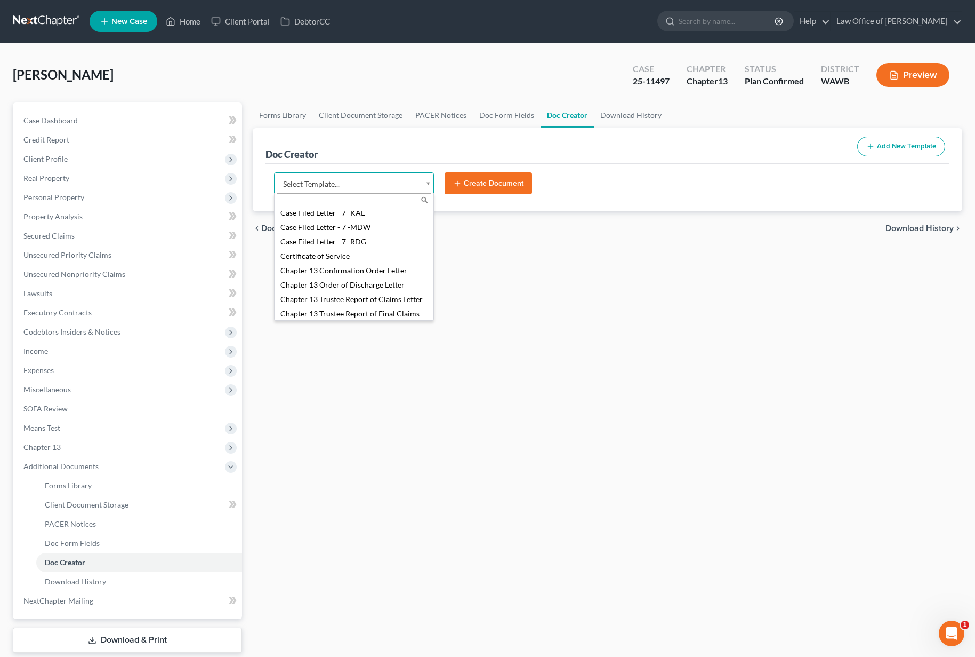
scroll to position [218, 0]
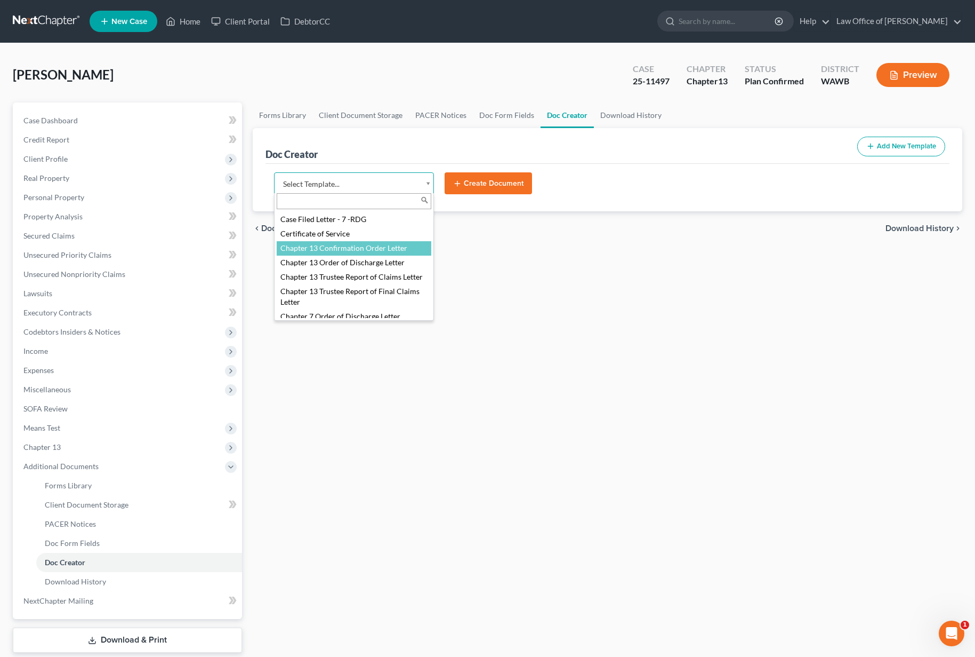
select select "104375"
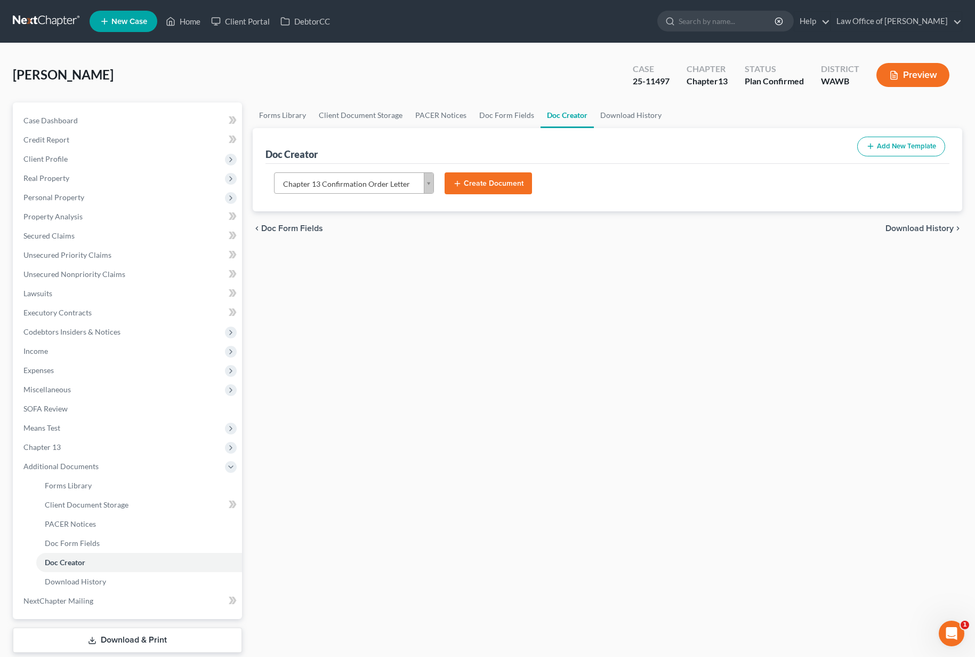
click at [516, 180] on button "Create Document" at bounding box center [488, 183] width 87 height 22
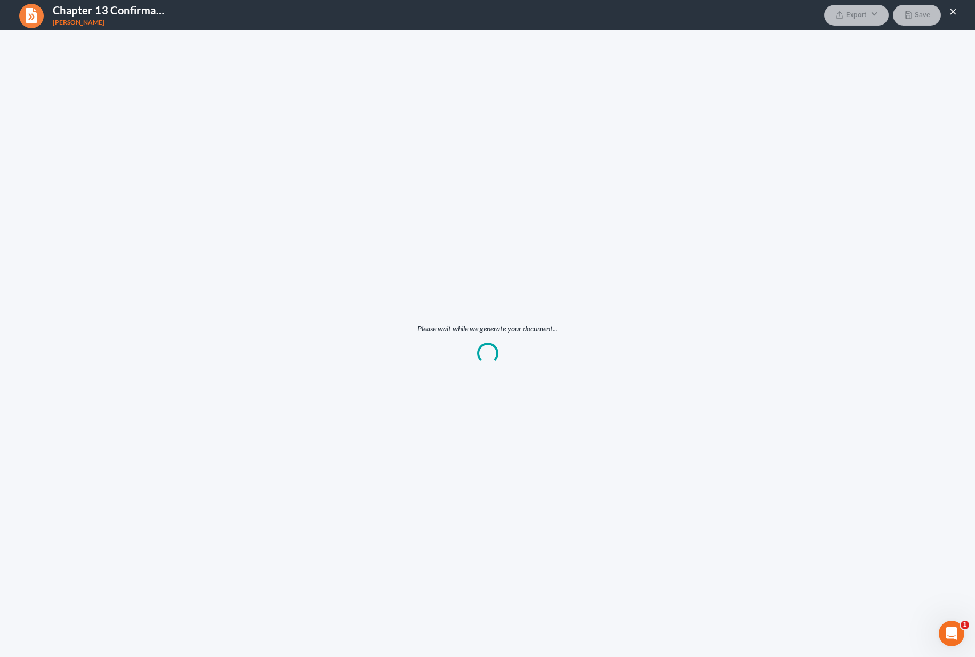
scroll to position [0, 0]
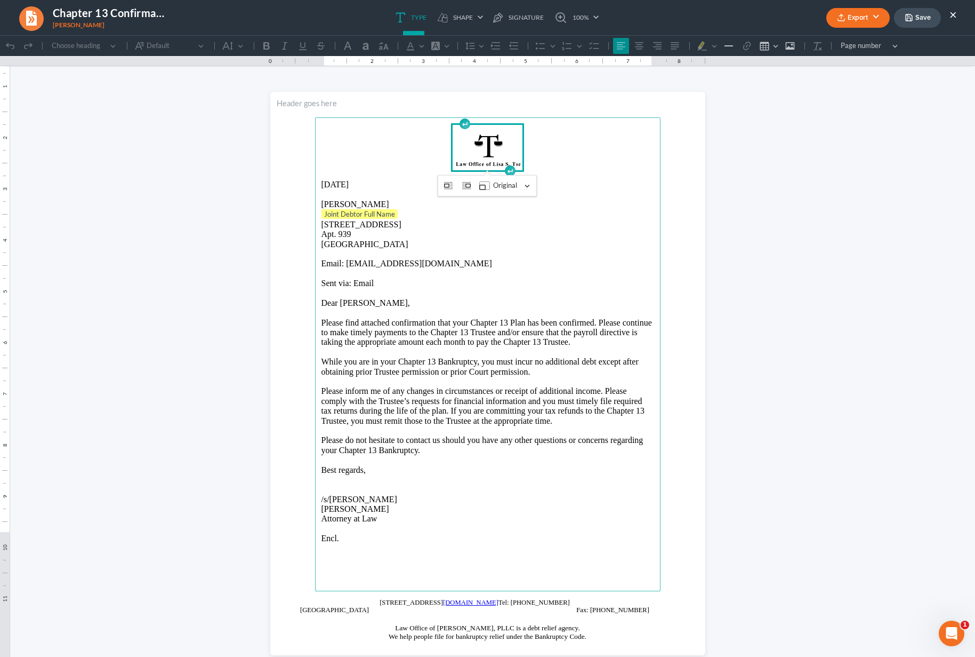
click at [397, 213] on p "Joint Debtor Full Name" at bounding box center [488, 214] width 333 height 11
drag, startPoint x: 404, startPoint y: 215, endPoint x: 286, endPoint y: 215, distance: 117.9
click at [286, 215] on section "August 11, 2025 Darrell Montrelle Jarrett Joint Debtor Full Name ⁠⁠⁠⁠⁠⁠⁠ 1000 E…" at bounding box center [487, 373] width 435 height 563
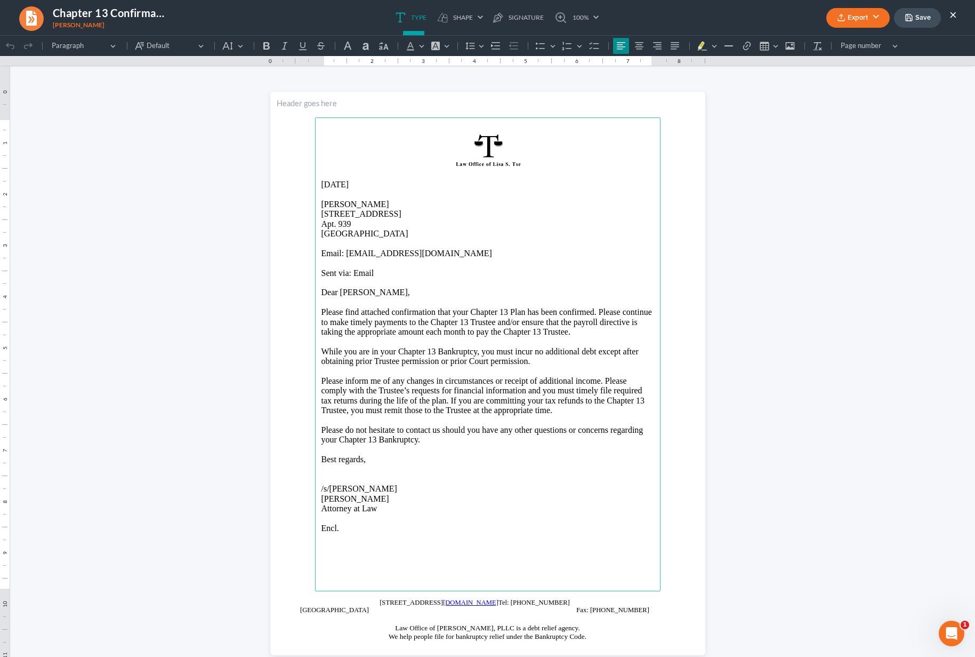
click at [323, 225] on p "1000 East Yesler Way Apt. 939 Seattle, WA 98122" at bounding box center [488, 223] width 333 height 29
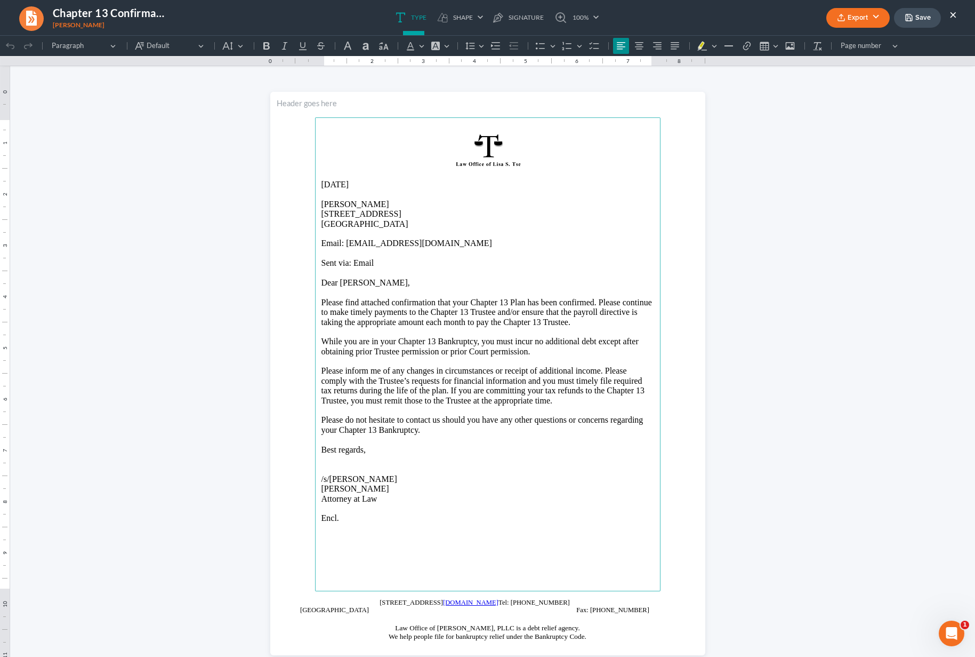
click at [853, 19] on button "Export" at bounding box center [858, 18] width 63 height 20
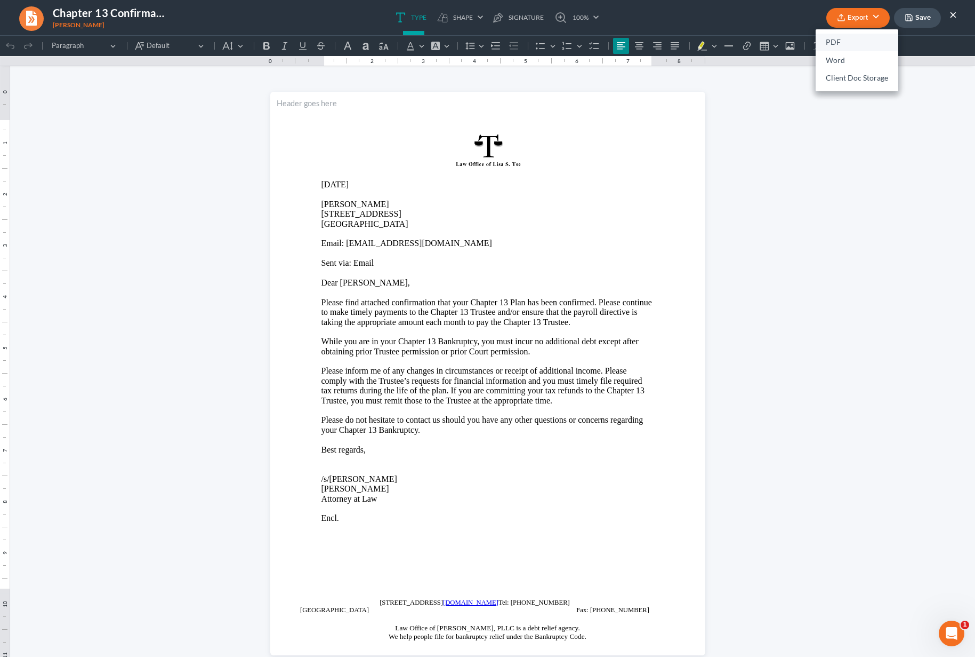
click at [841, 36] on link "PDF" at bounding box center [857, 43] width 83 height 18
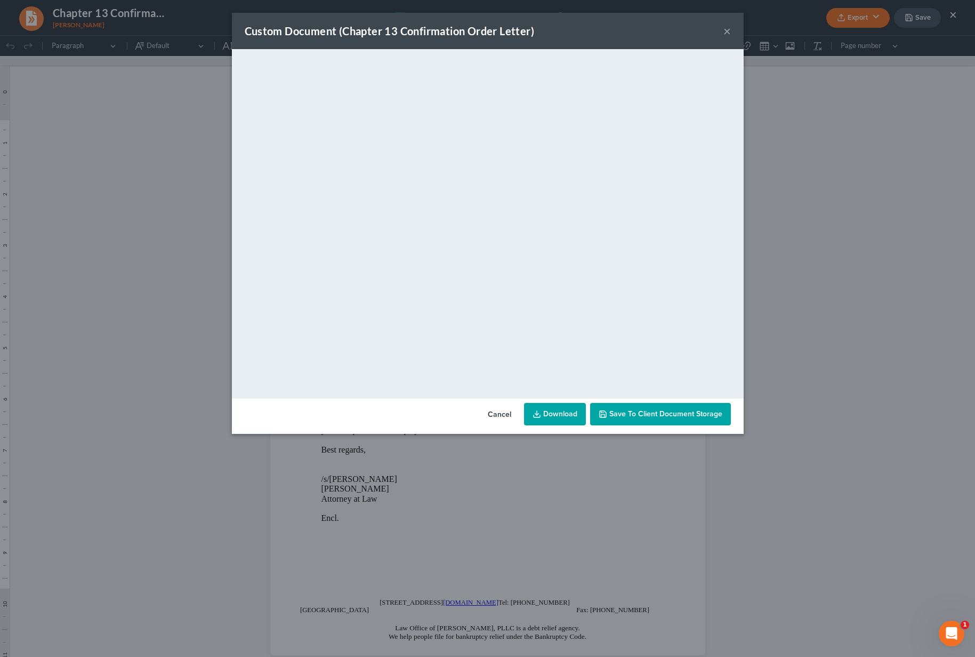
click at [591, 29] on div "Custom Document (Chapter 13 Confirmation Order Letter) ×" at bounding box center [488, 31] width 512 height 36
click at [725, 33] on button "×" at bounding box center [727, 31] width 7 height 13
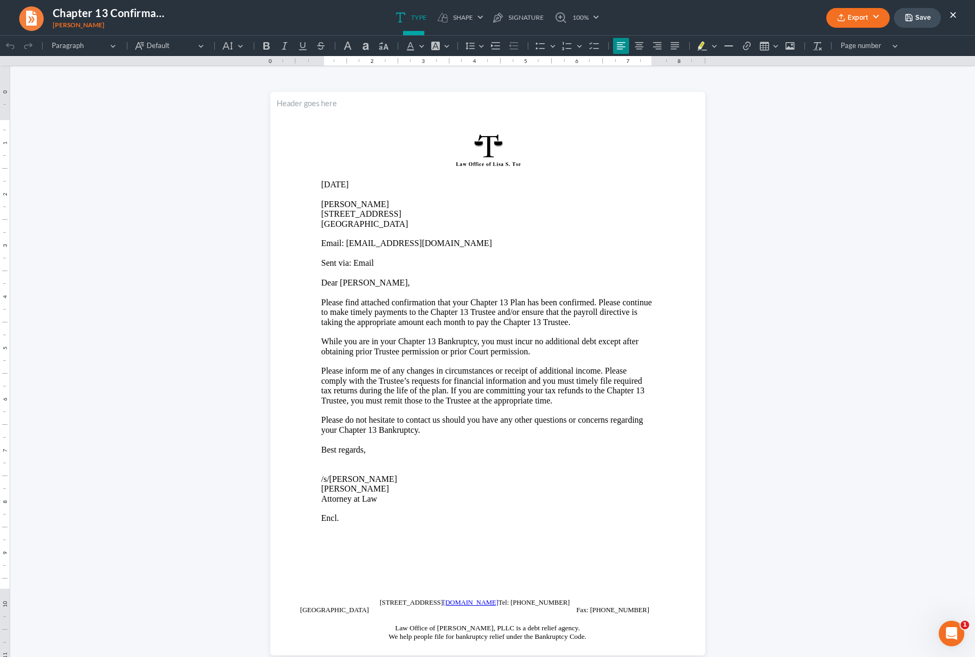
click at [931, 20] on button "Save" at bounding box center [917, 18] width 47 height 20
click at [958, 15] on div "Export PDF Word Client Doc Storage Save ×" at bounding box center [892, 17] width 152 height 23
click at [955, 16] on button "×" at bounding box center [953, 14] width 7 height 13
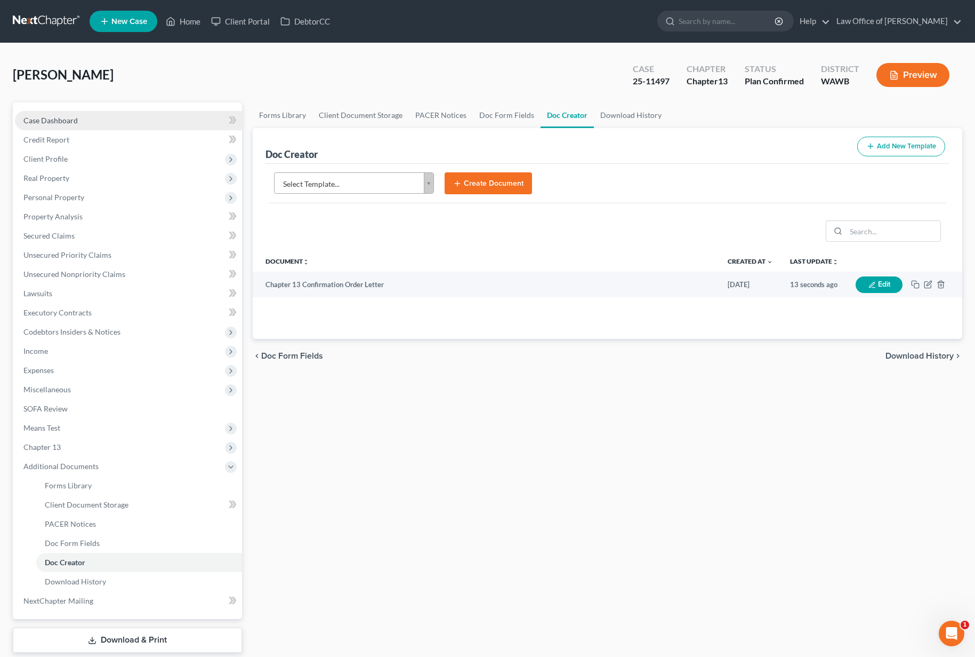
click at [52, 114] on link "Case Dashboard" at bounding box center [128, 120] width 227 height 19
select select "6"
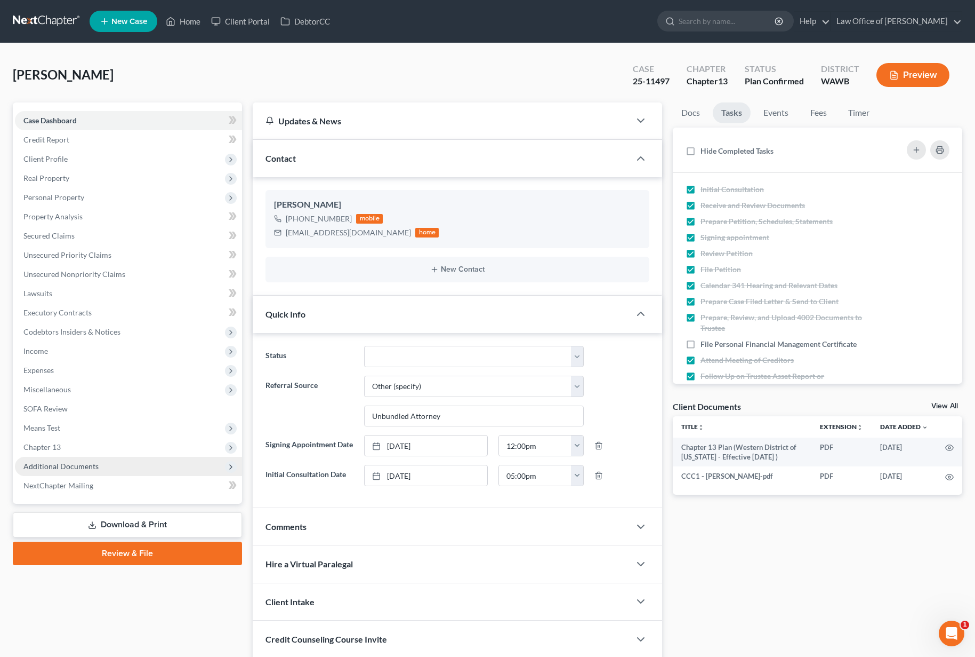
click at [92, 466] on span "Additional Documents" at bounding box center [60, 465] width 75 height 9
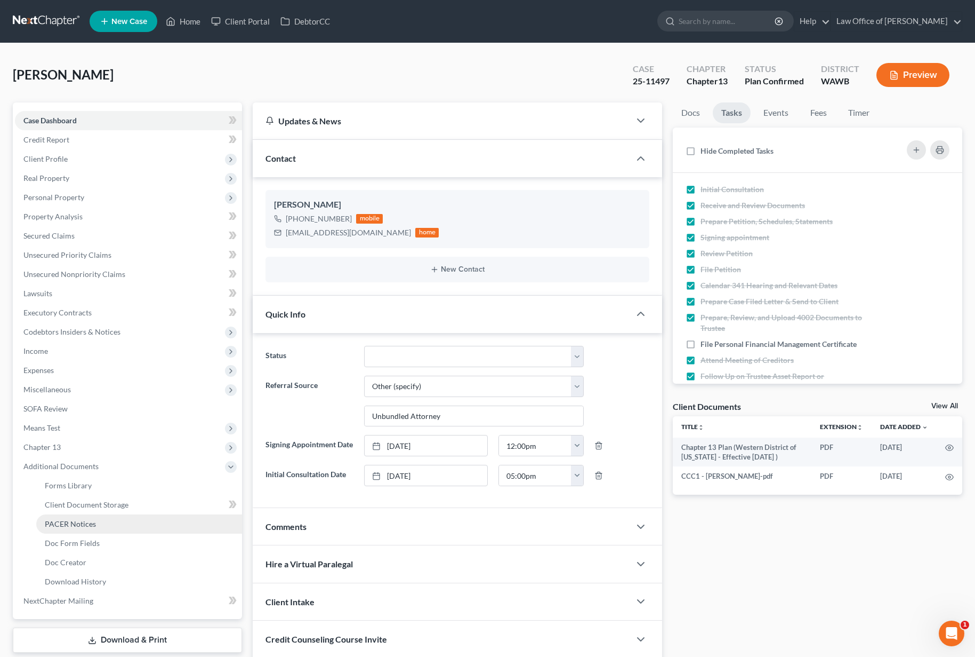
click at [147, 516] on link "PACER Notices" at bounding box center [139, 523] width 206 height 19
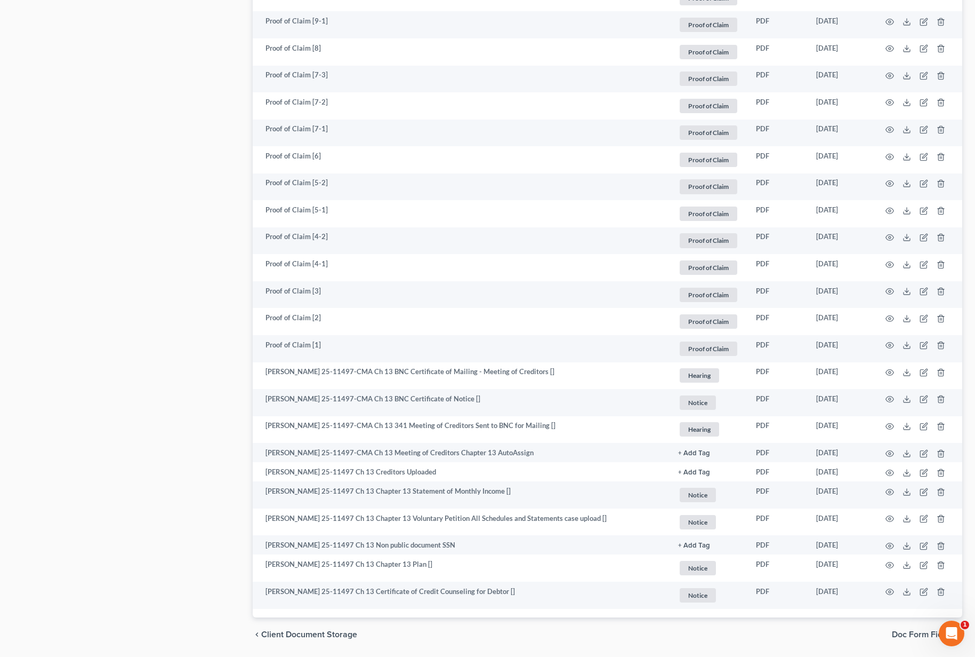
scroll to position [995, 0]
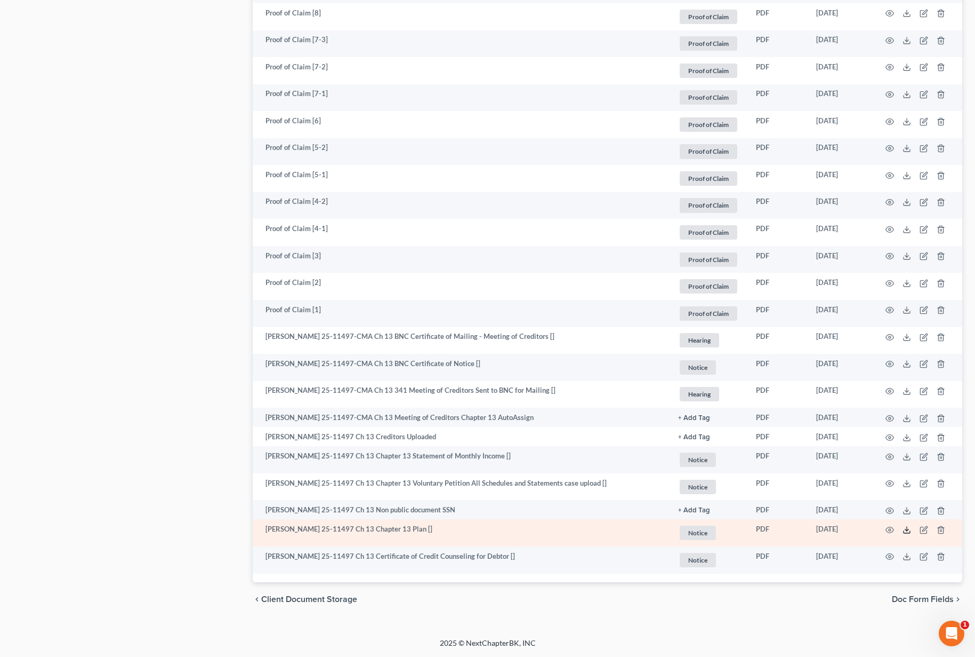
click at [907, 531] on icon at bounding box center [907, 529] width 9 height 9
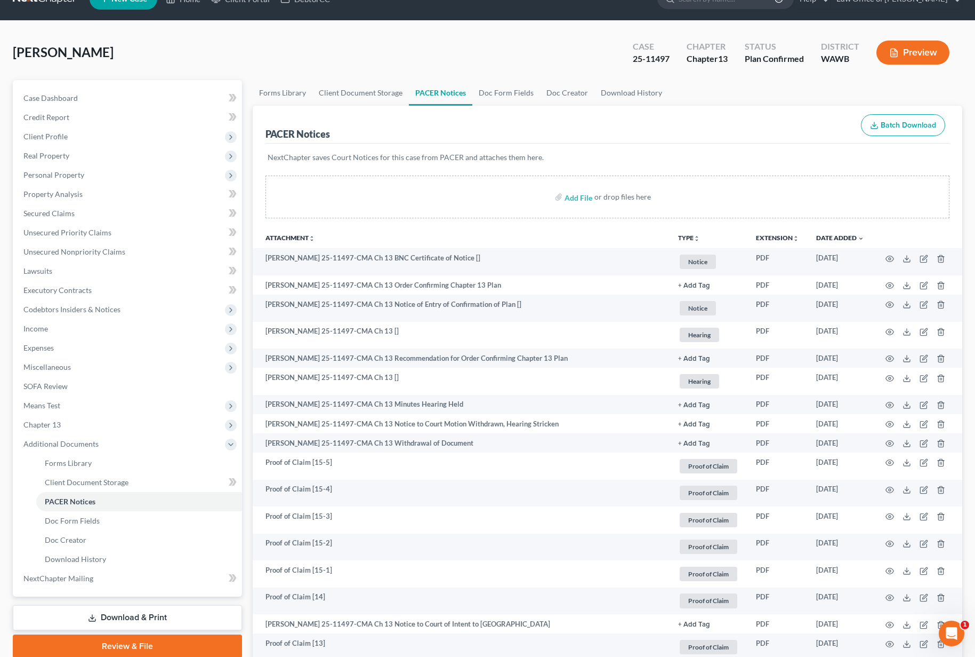
scroll to position [0, 0]
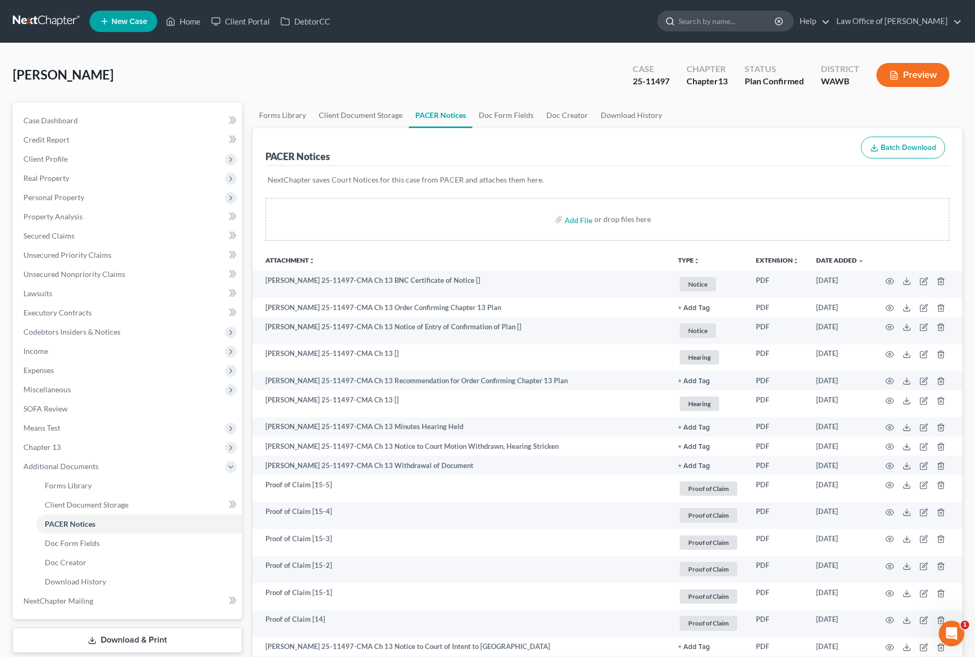
click at [726, 30] on input "search" at bounding box center [728, 21] width 98 height 20
type input "[PERSON_NAME]"
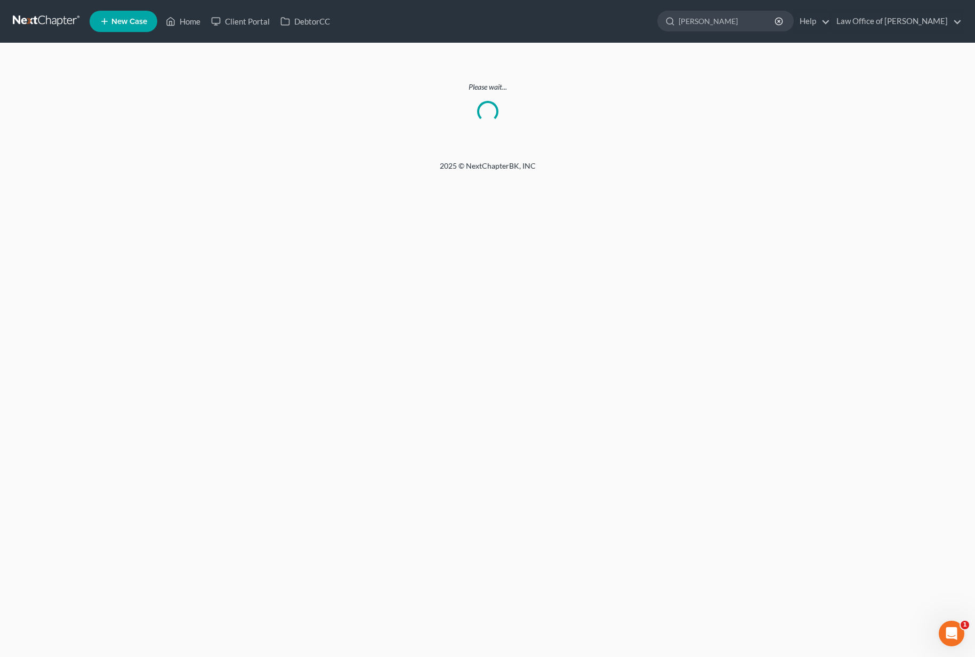
click at [31, 21] on link at bounding box center [47, 21] width 68 height 19
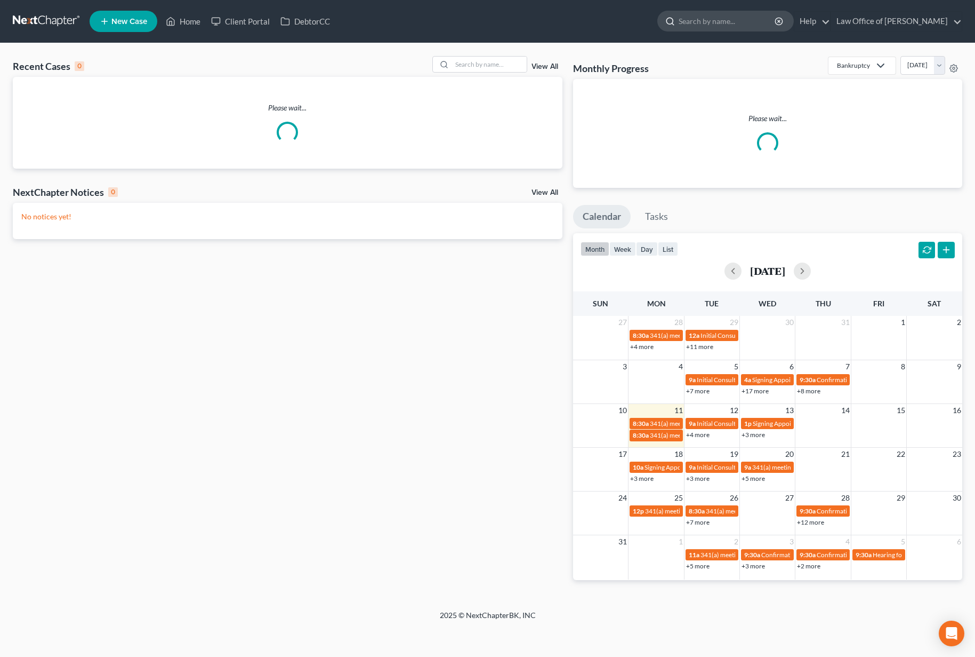
click at [738, 21] on input "search" at bounding box center [728, 21] width 98 height 20
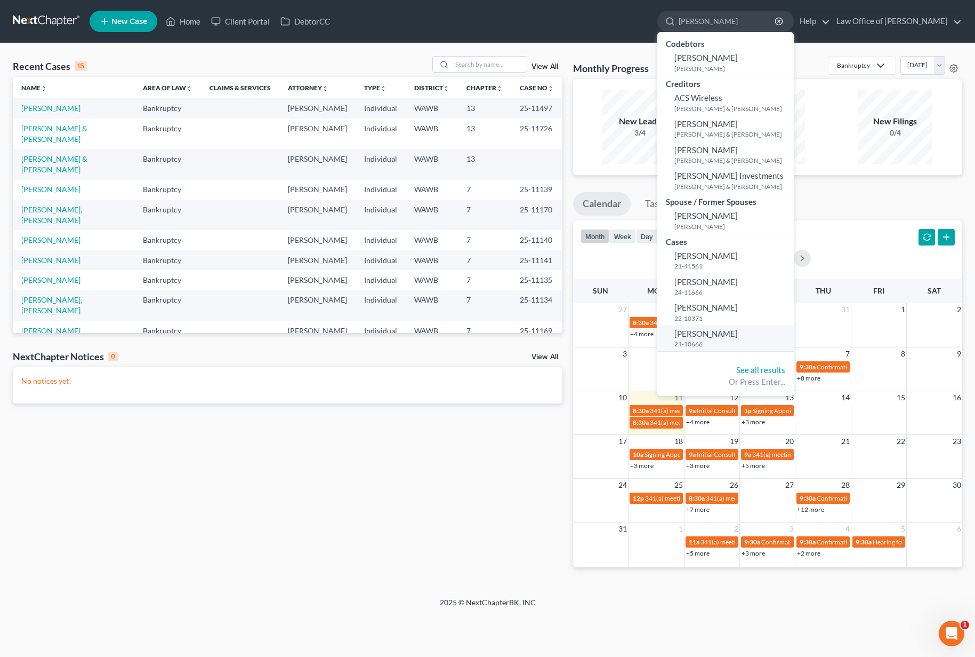
type input "[PERSON_NAME]"
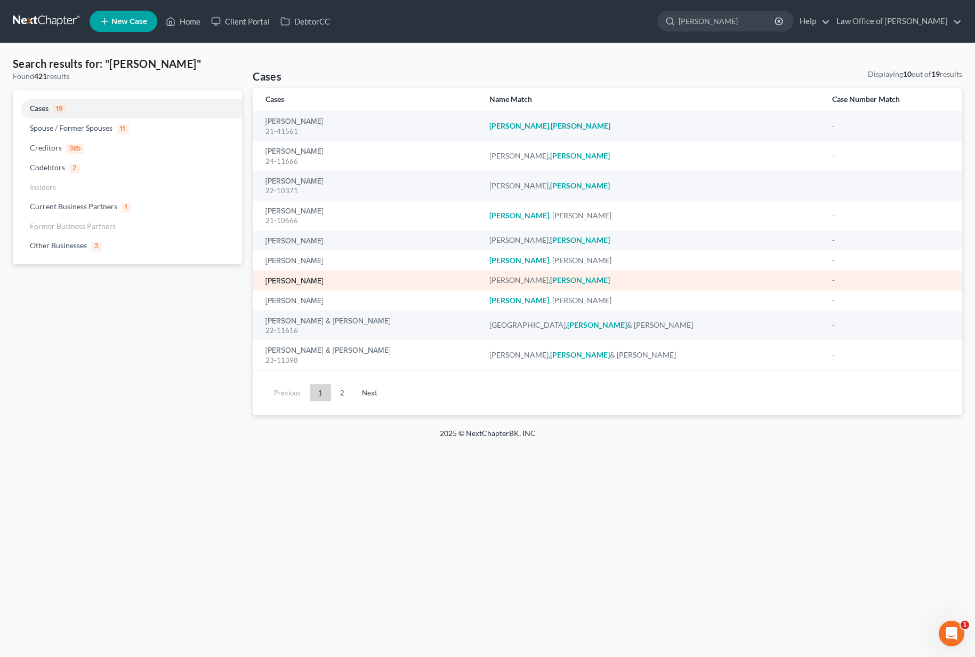
click at [285, 282] on link "[PERSON_NAME]" at bounding box center [295, 280] width 58 height 7
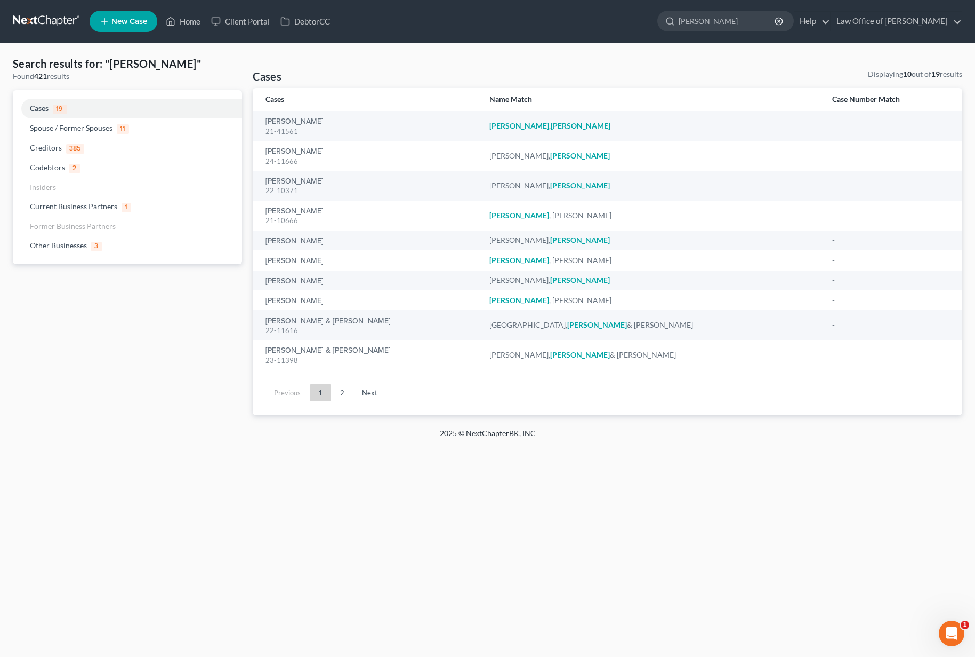
select select "6"
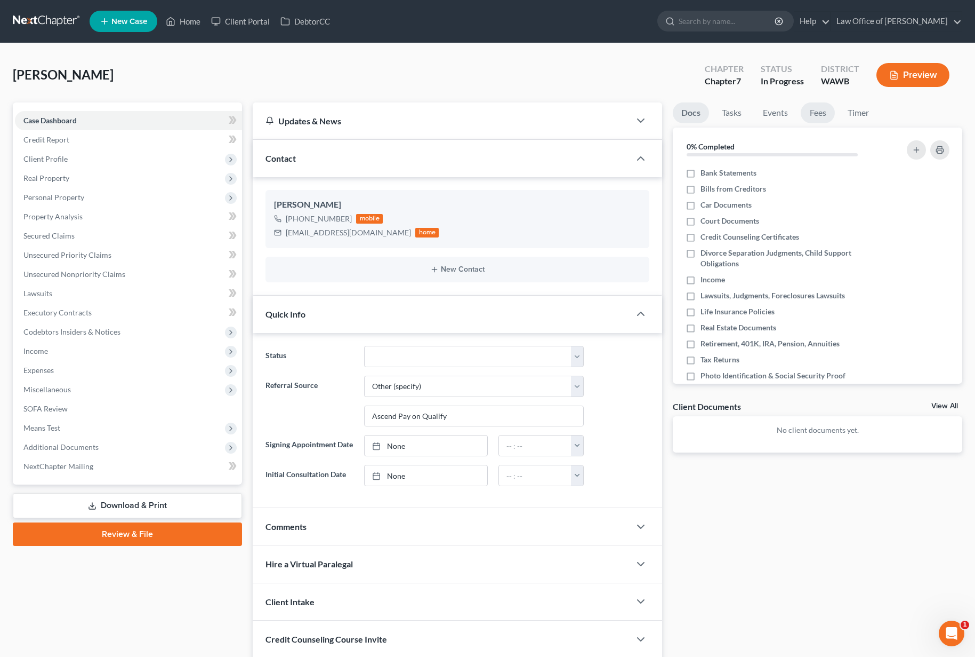
click at [810, 111] on link "Fees" at bounding box center [818, 112] width 34 height 21
